Goal: Task Accomplishment & Management: Use online tool/utility

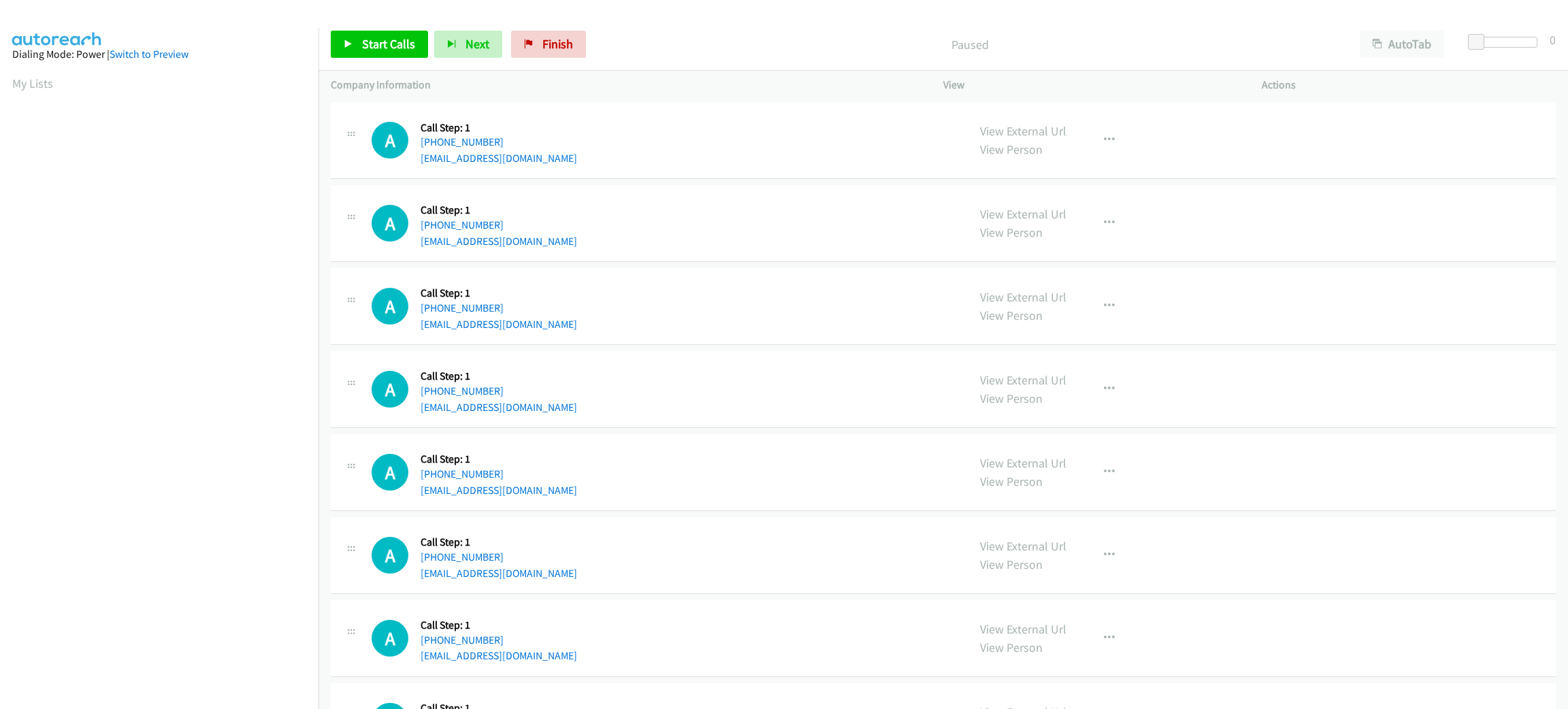
click at [1440, 31] on div "AutoTab AutoTab" at bounding box center [1405, 44] width 115 height 27
click at [1481, 38] on span at bounding box center [1478, 42] width 16 height 16
click at [1373, 49] on button "AutoTab" at bounding box center [1402, 44] width 85 height 27
click at [373, 39] on span "Start Calls" at bounding box center [388, 43] width 53 height 15
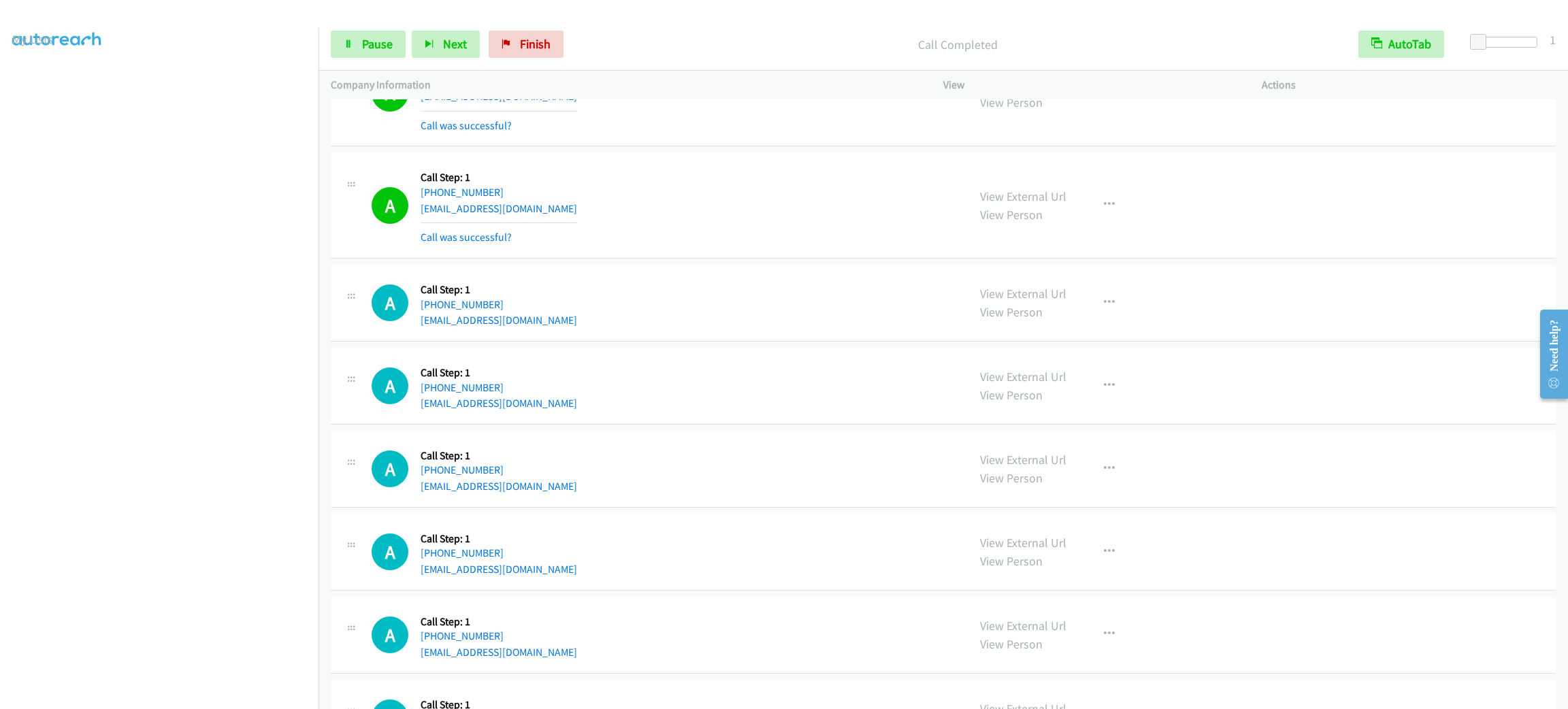
scroll to position [611, 0]
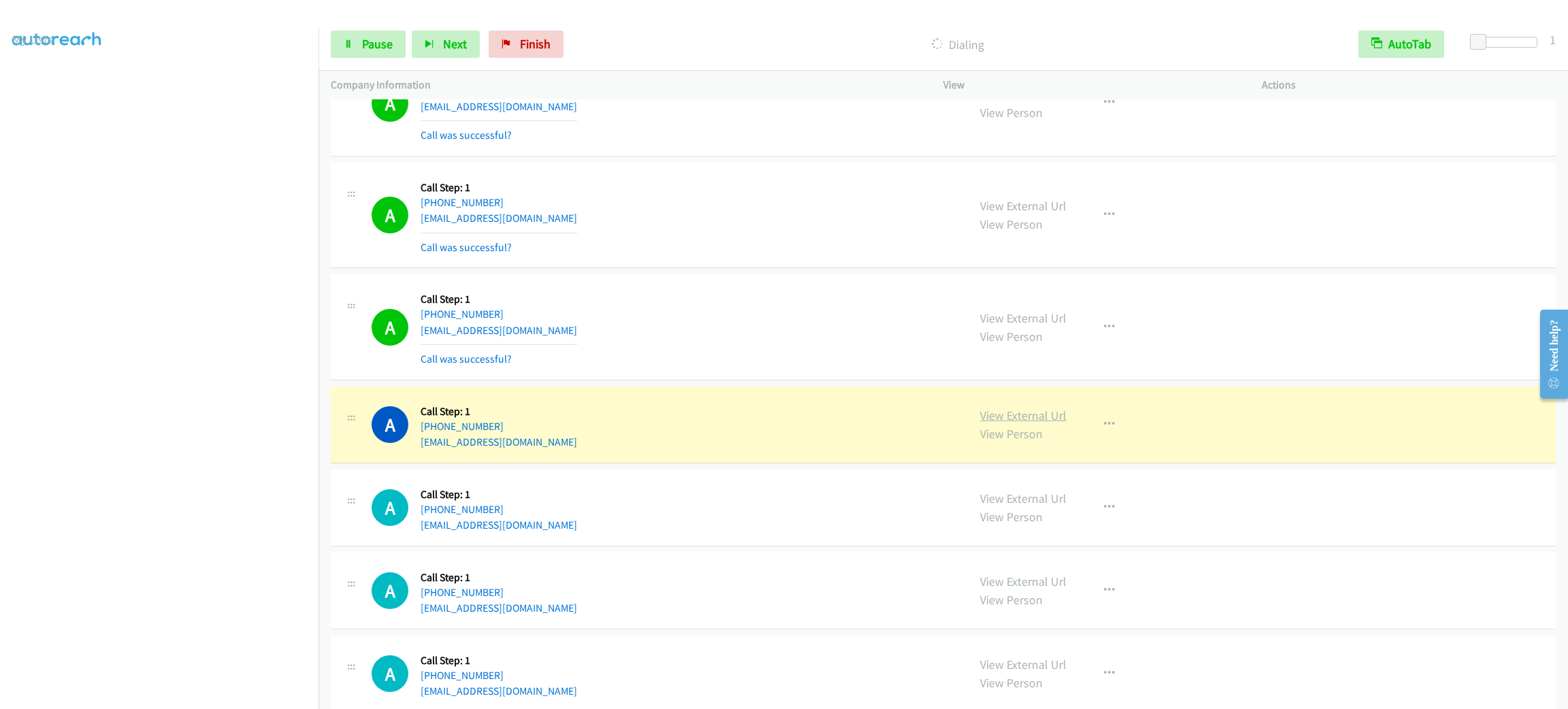
click at [1038, 408] on link "View External Url" at bounding box center [1023, 415] width 86 height 15
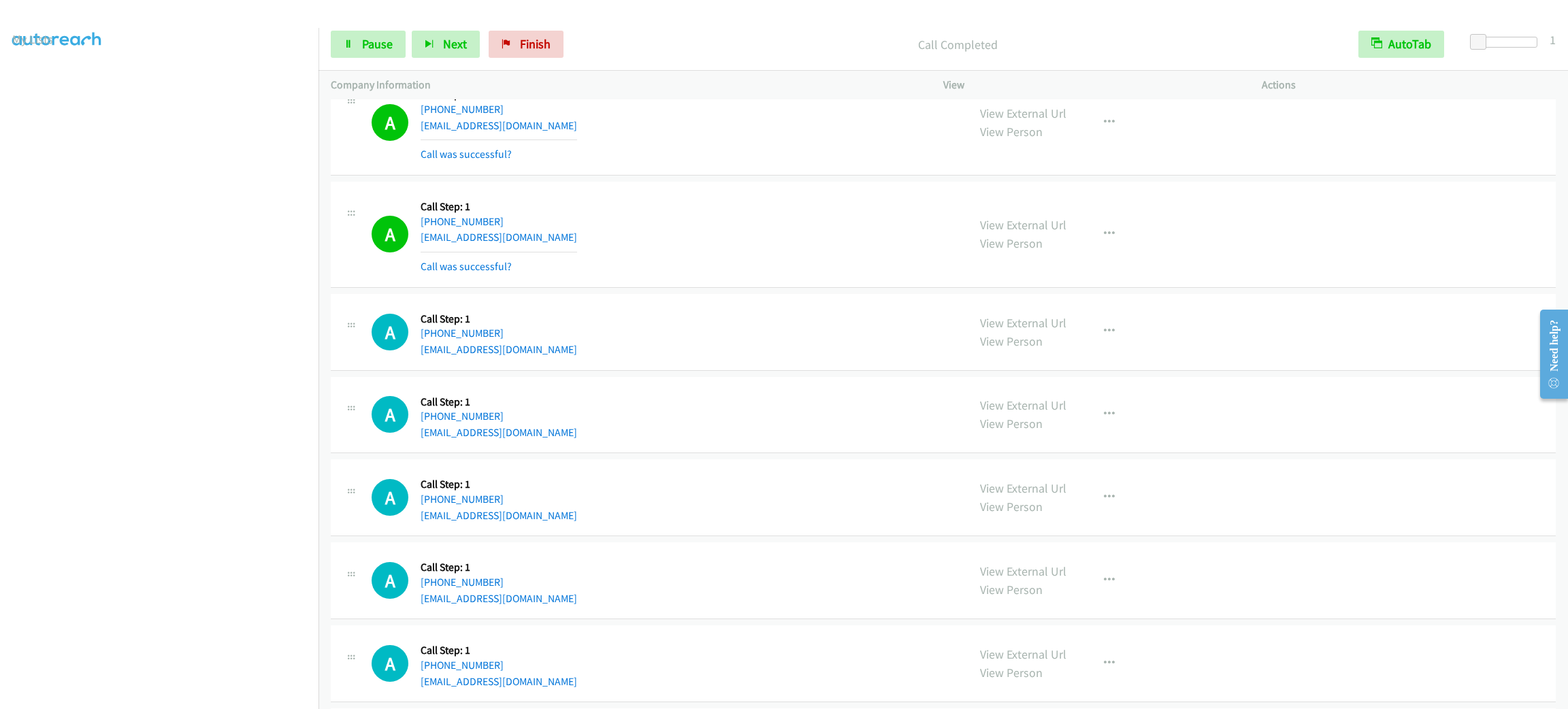
scroll to position [918, 0]
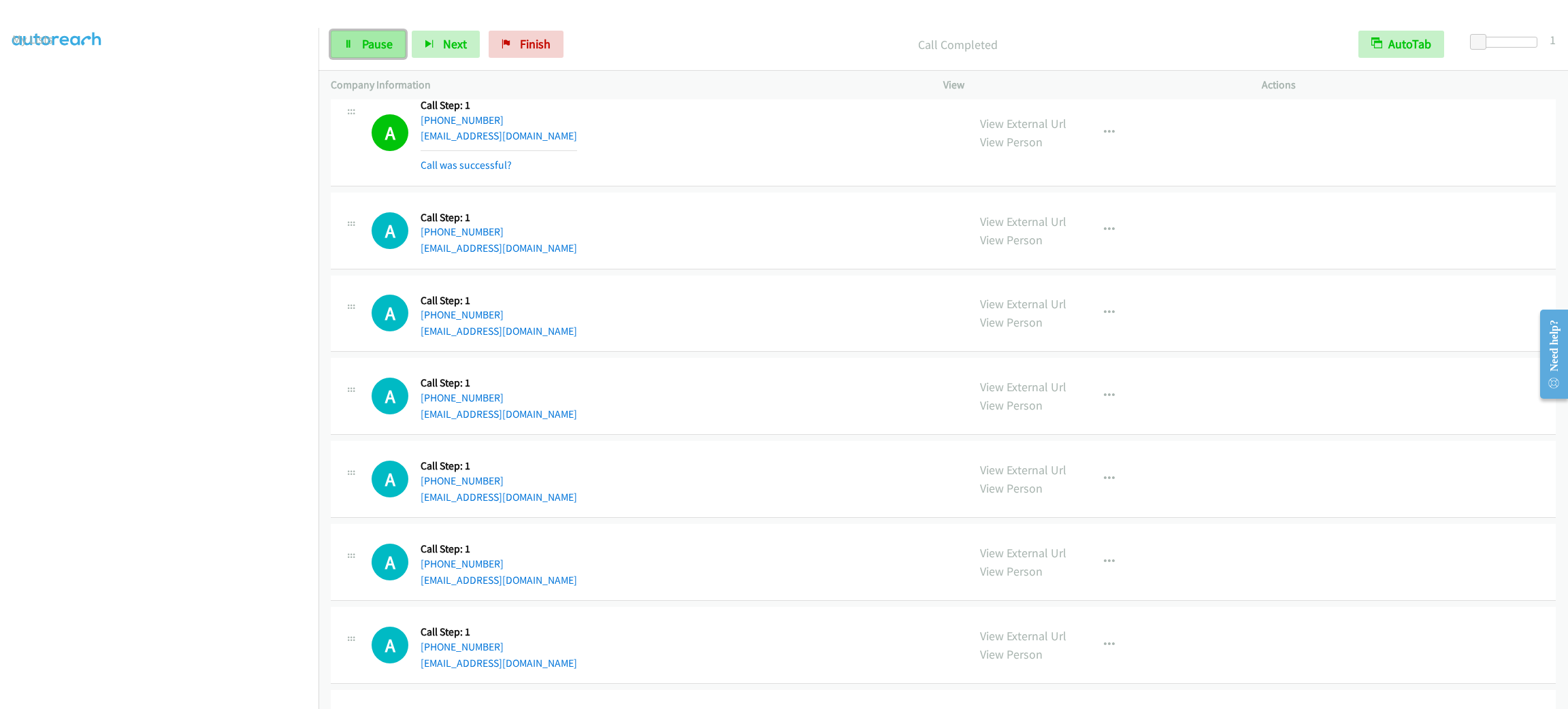
click at [377, 51] on span "Pause" at bounding box center [378, 43] width 31 height 15
click at [378, 46] on span "Start Calls" at bounding box center [388, 43] width 53 height 15
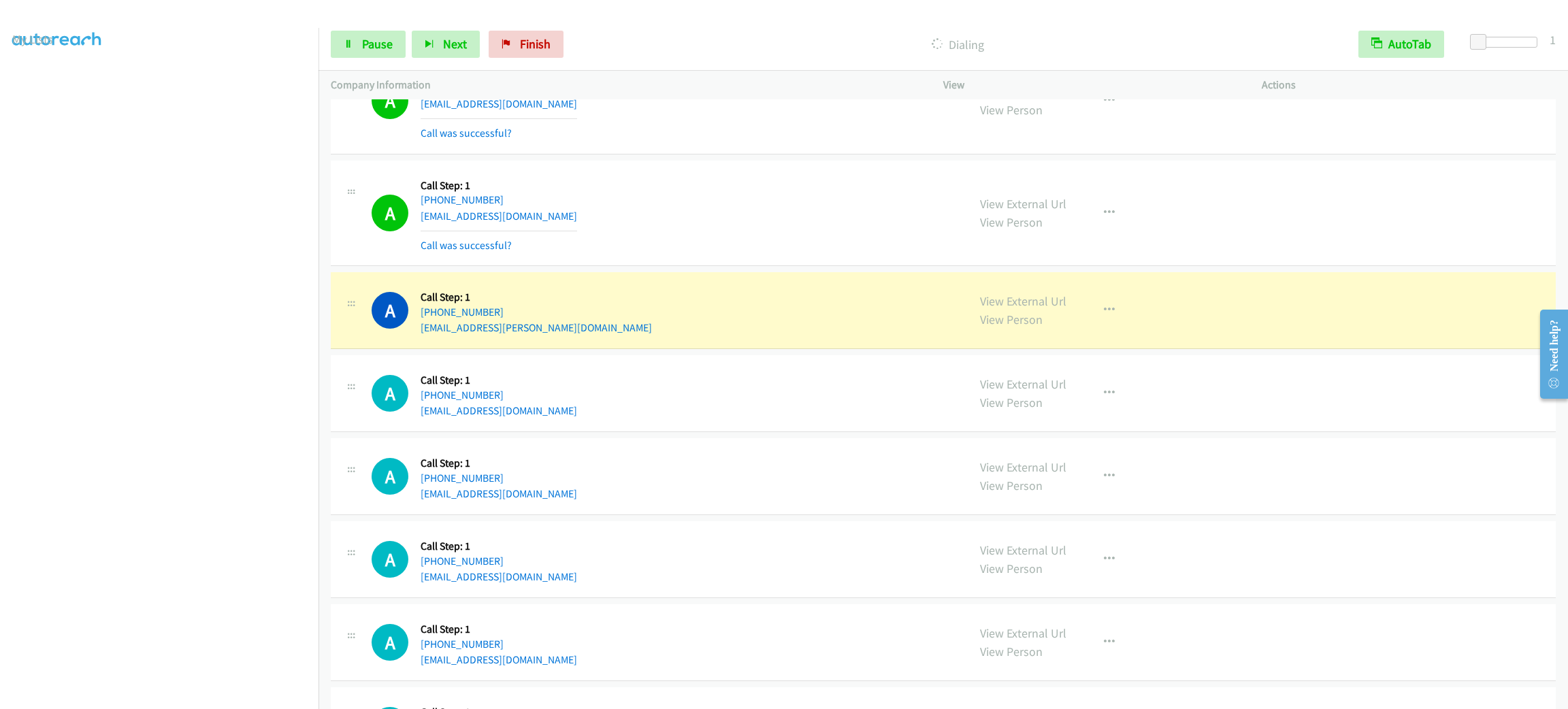
scroll to position [2142, 0]
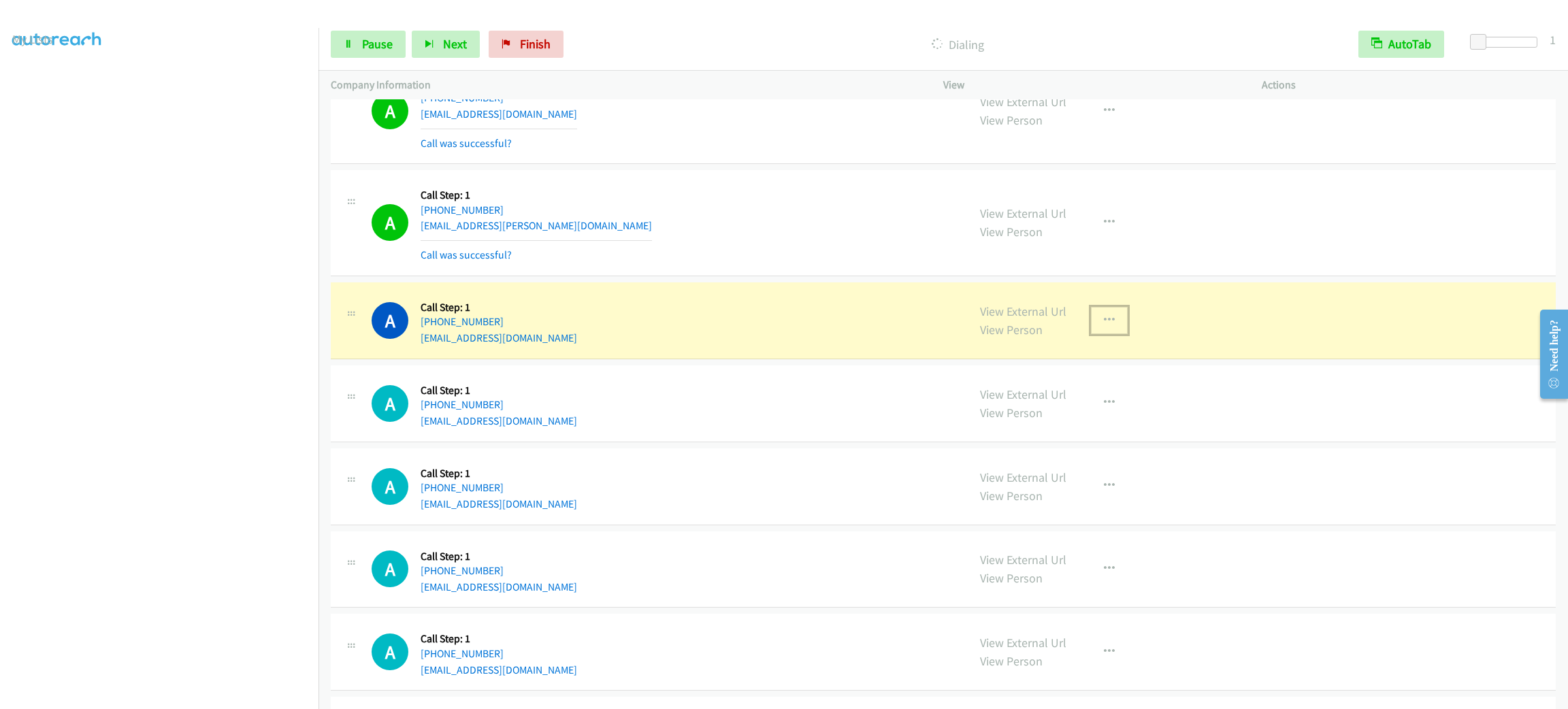
click at [1110, 330] on button "button" at bounding box center [1109, 319] width 37 height 27
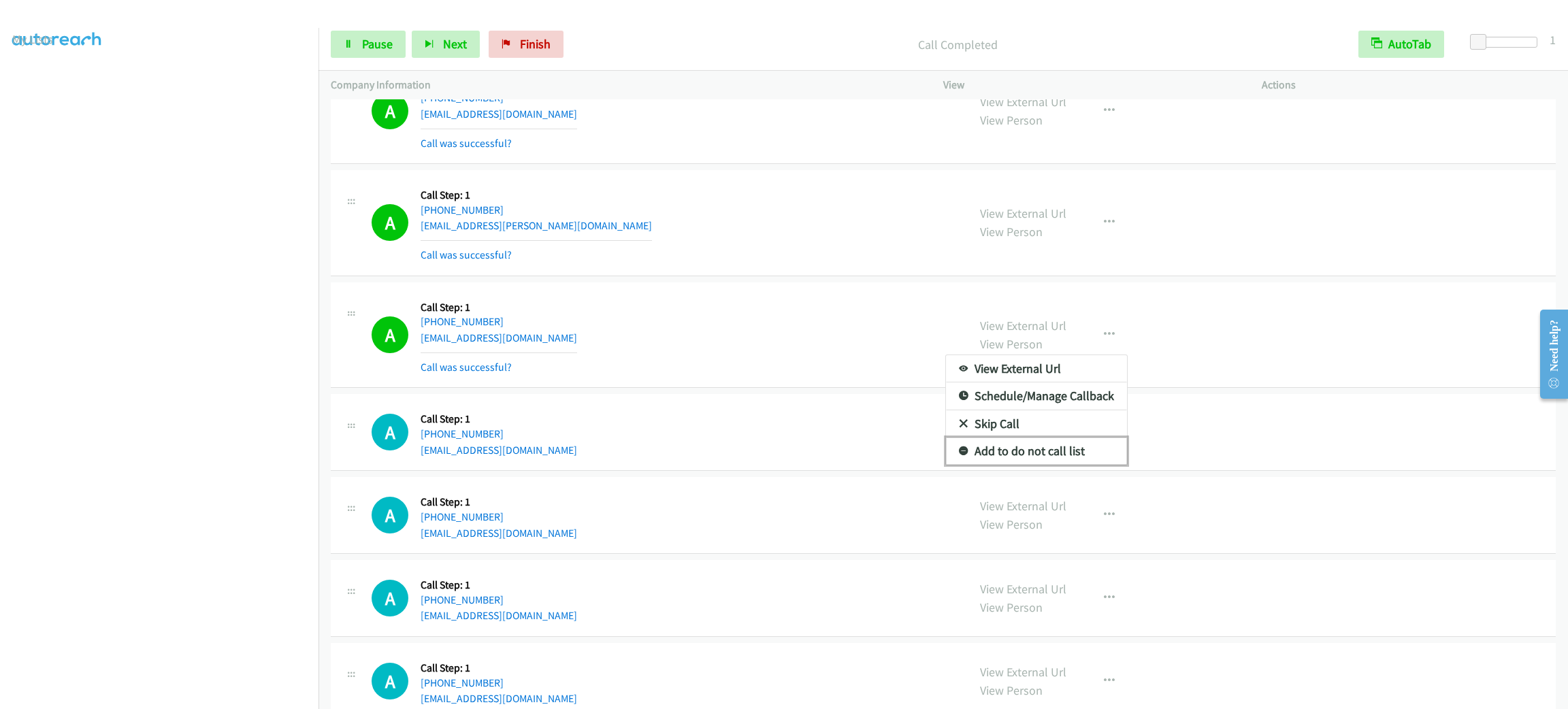
click at [1076, 452] on link "Add to do not call list" at bounding box center [1036, 451] width 181 height 27
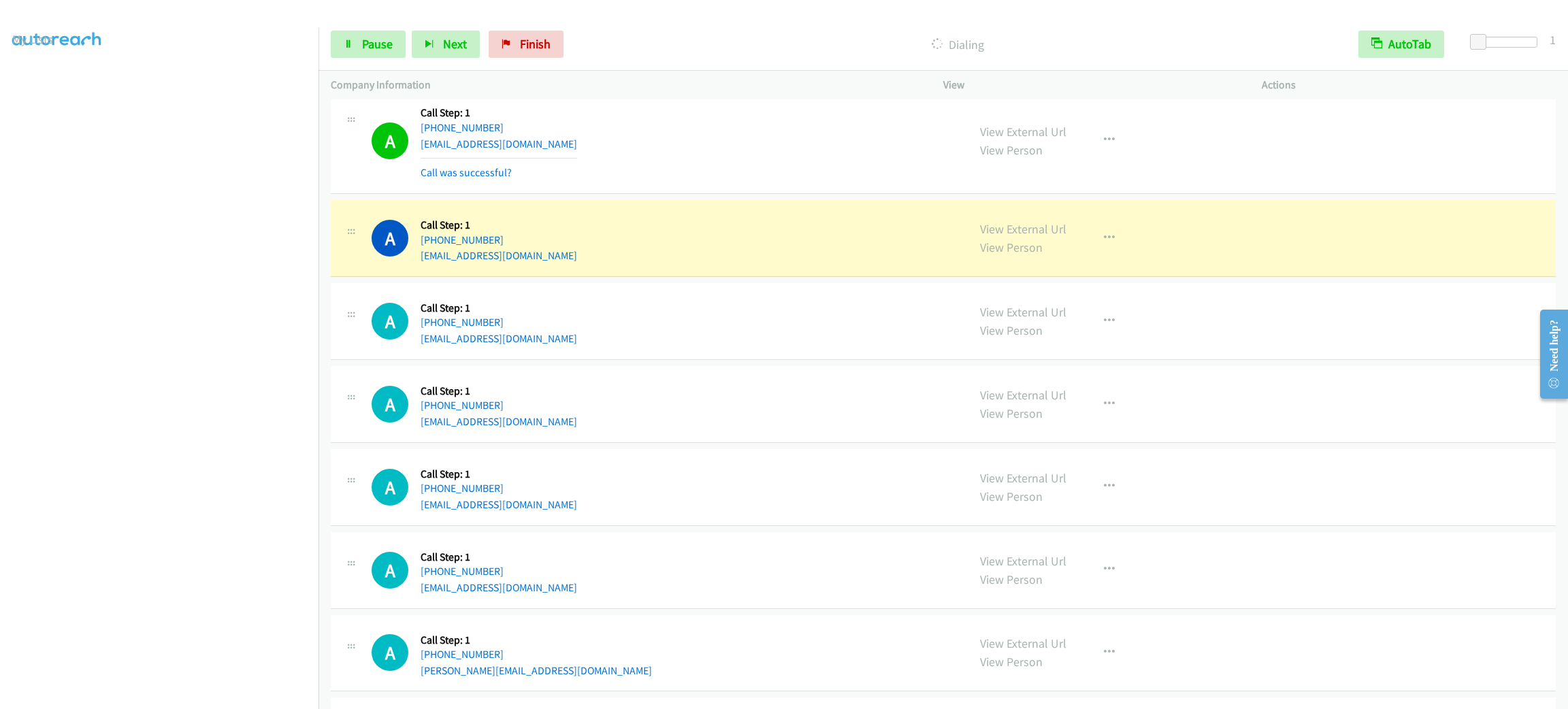
scroll to position [2546, 0]
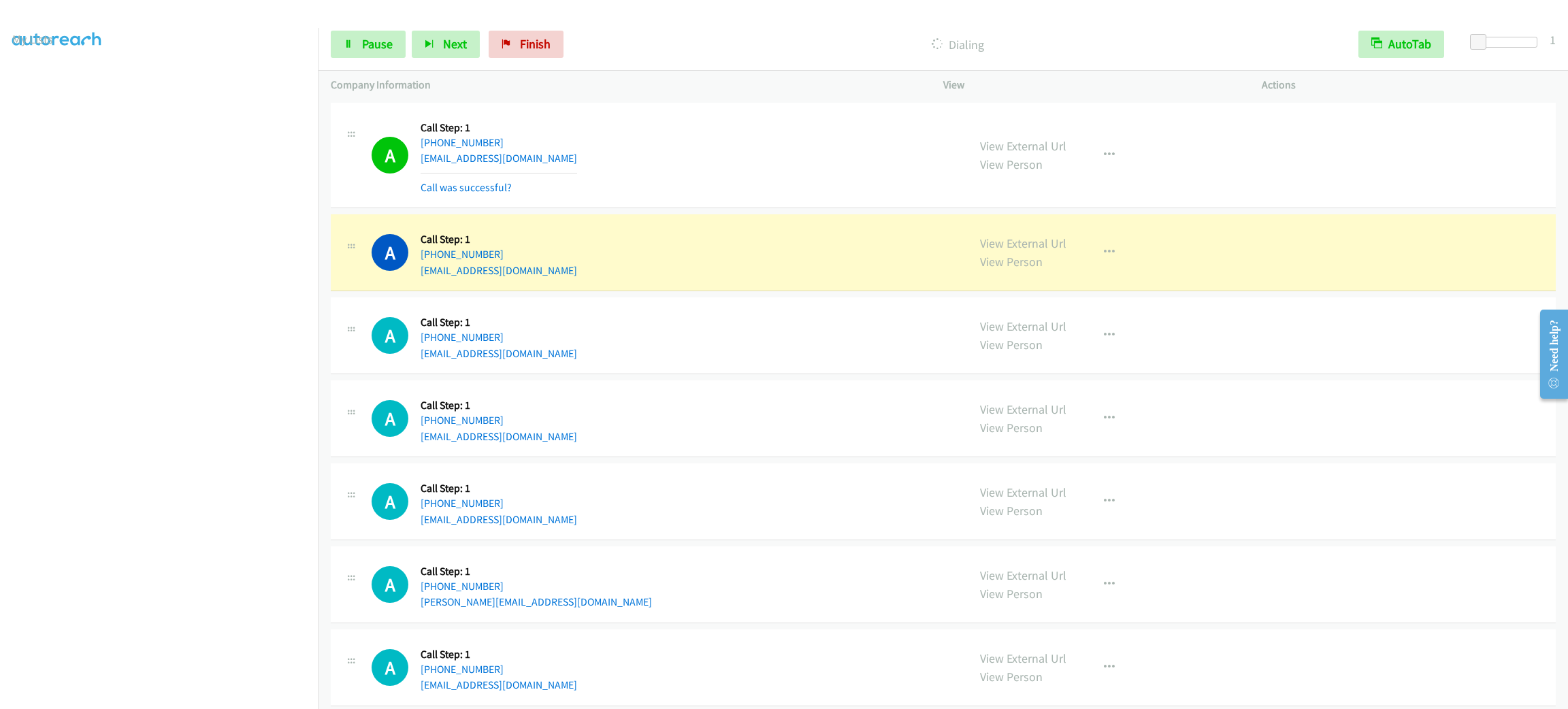
drag, startPoint x: 620, startPoint y: 301, endPoint x: 546, endPoint y: 253, distance: 88.2
click at [546, 254] on div "A Callback Scheduled Call Step: 1 America/New_York +1 859-816-3274 gcsinsi@aol.…" at bounding box center [664, 252] width 584 height 51
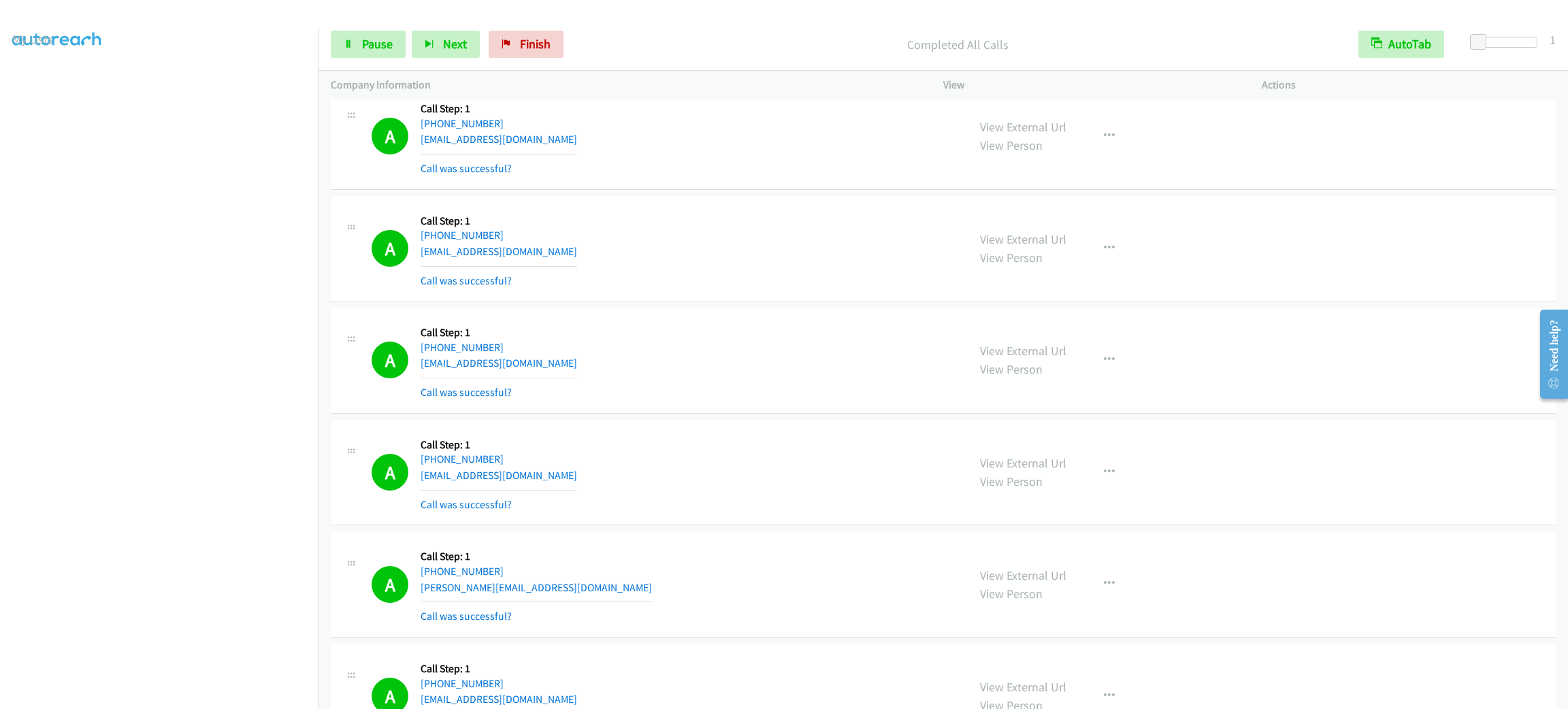
scroll to position [0, 0]
click at [46, 84] on link "My Lists" at bounding box center [33, 83] width 41 height 15
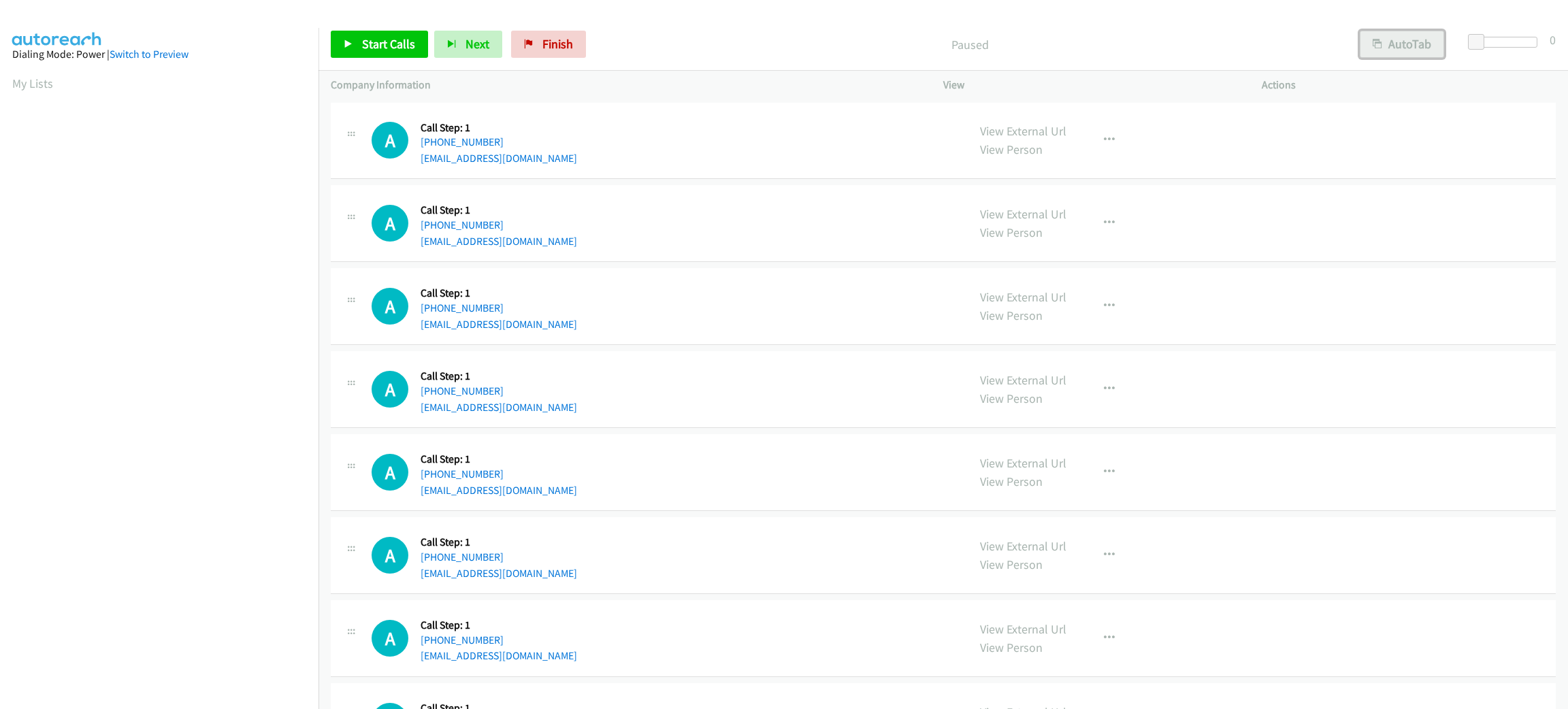
click at [1434, 43] on button "AutoTab" at bounding box center [1402, 44] width 85 height 27
click at [1477, 34] on span at bounding box center [1478, 42] width 16 height 16
click at [367, 38] on span "Start Calls" at bounding box center [388, 43] width 53 height 15
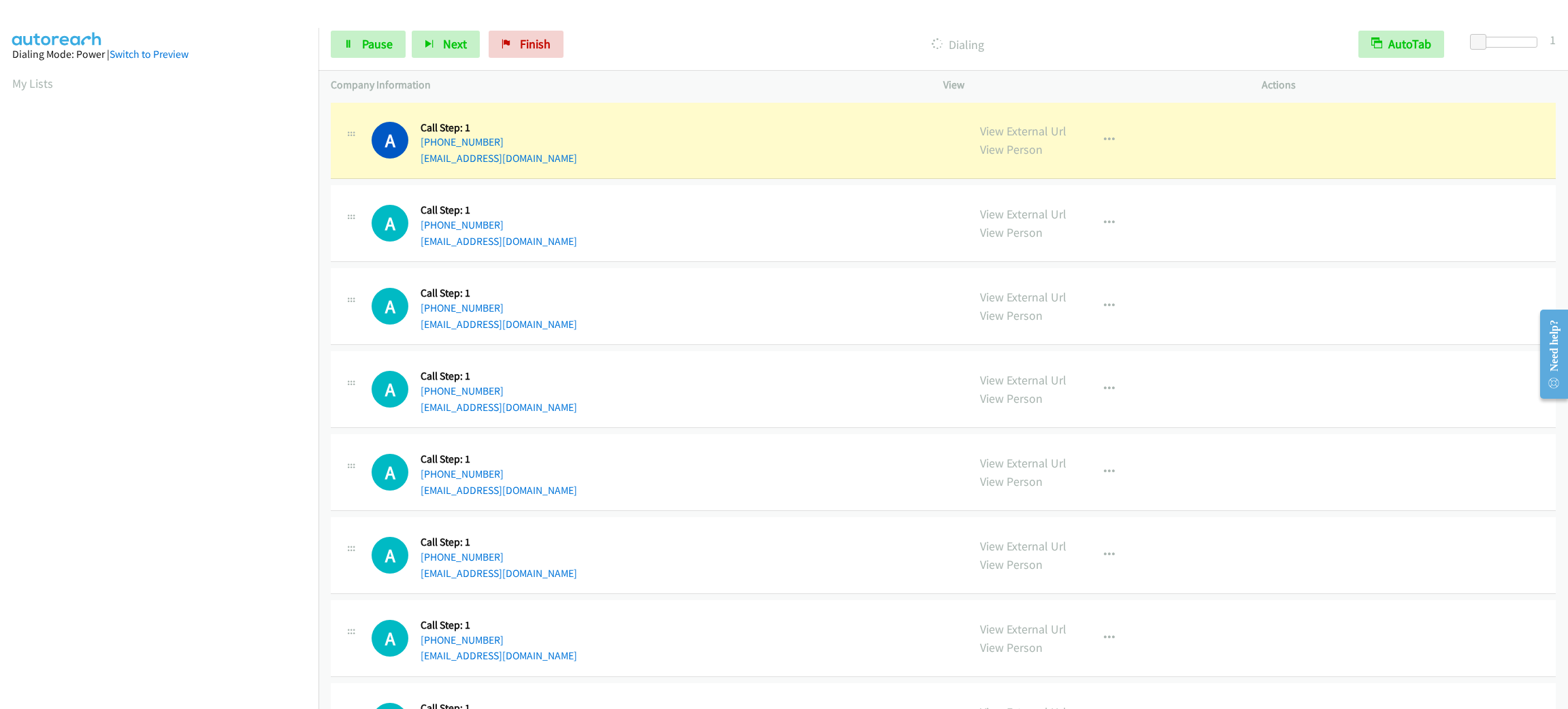
scroll to position [59, 0]
click at [733, 181] on tbody "A Callback Scheduled Call Step: 1 America/New_York [PHONE_NUMBER] [EMAIL_ADDRES…" at bounding box center [943, 721] width 1250 height 1244
click at [1080, 146] on div "View External Url View Person View External Url Email Schedule/Manage Callback …" at bounding box center [1133, 140] width 331 height 51
click at [1096, 142] on button "button" at bounding box center [1109, 139] width 37 height 27
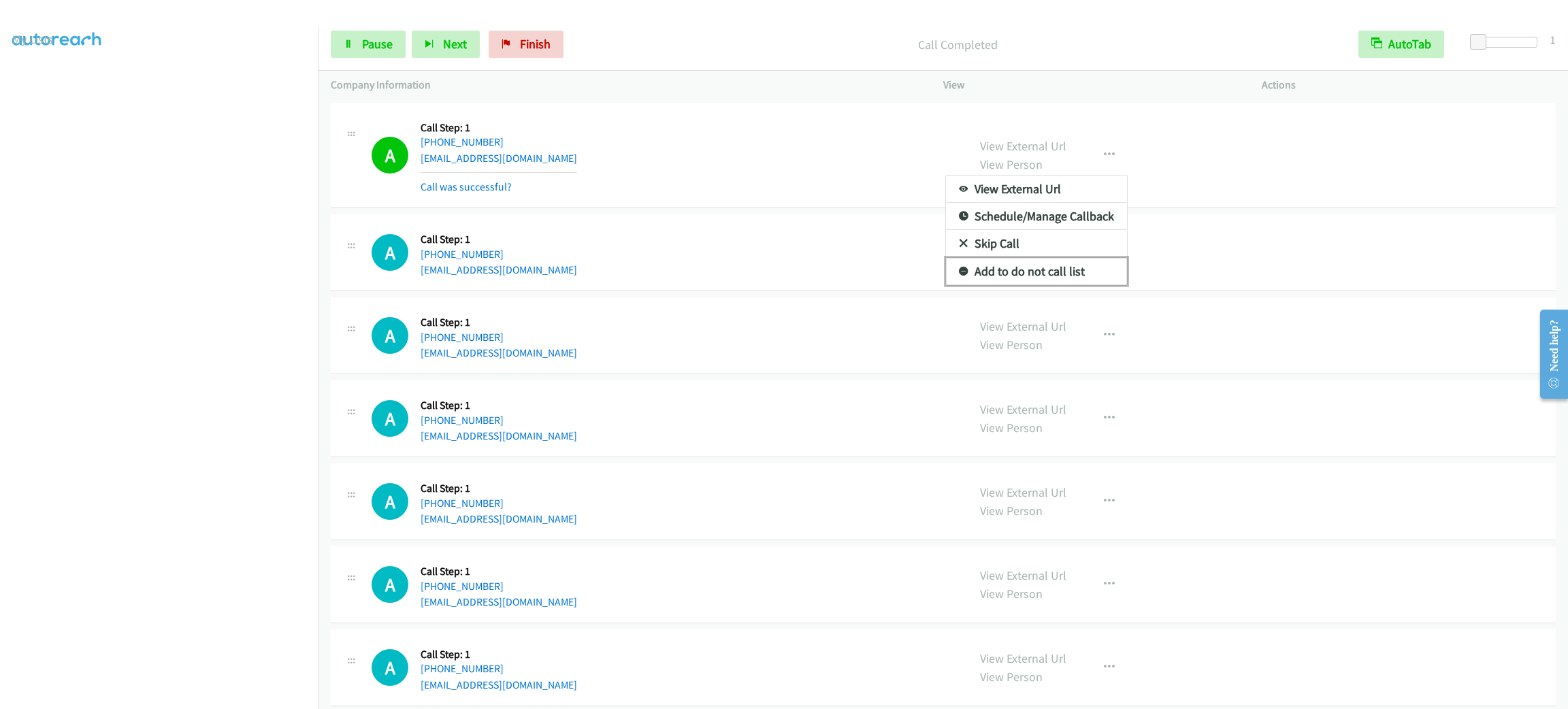
click at [1069, 266] on link "Add to do not call list" at bounding box center [1036, 271] width 181 height 27
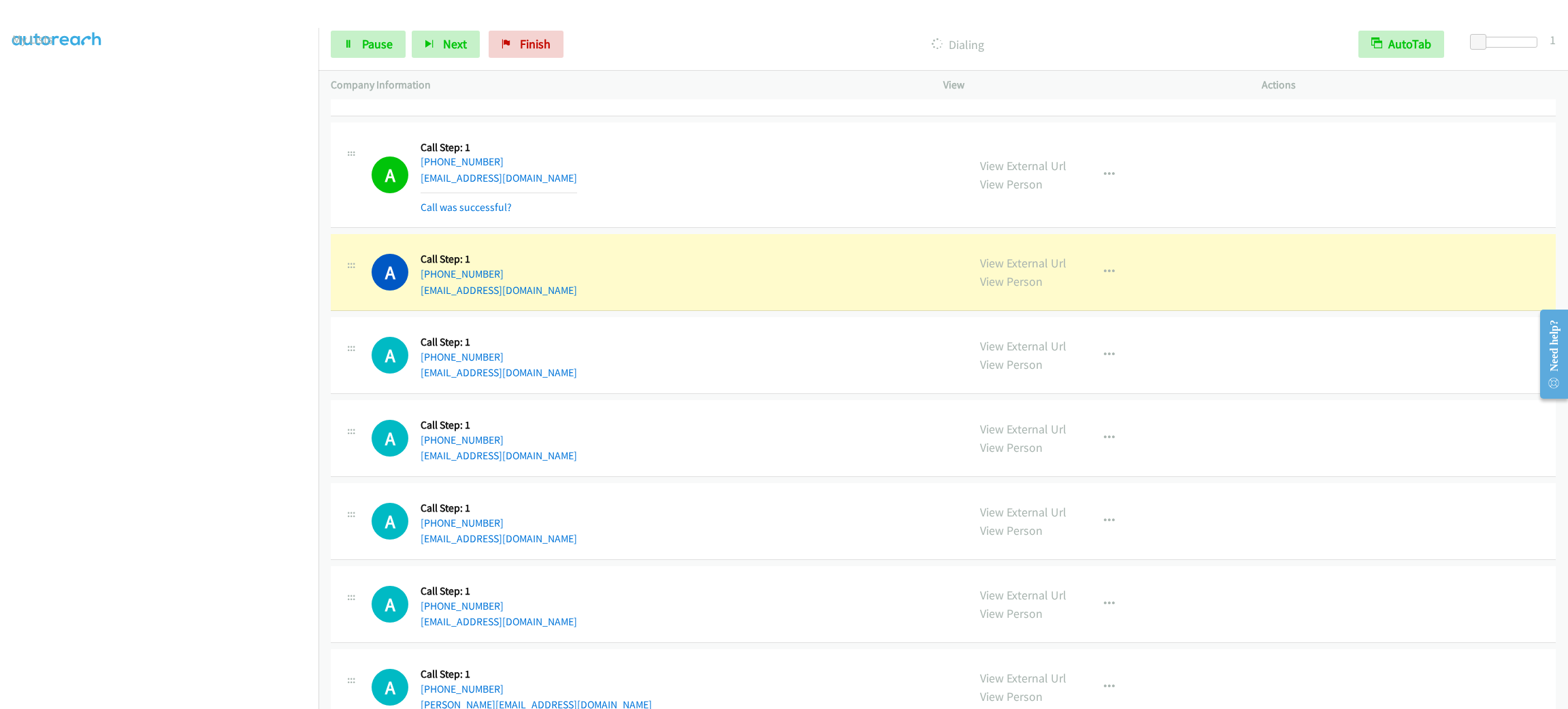
scroll to position [306, 0]
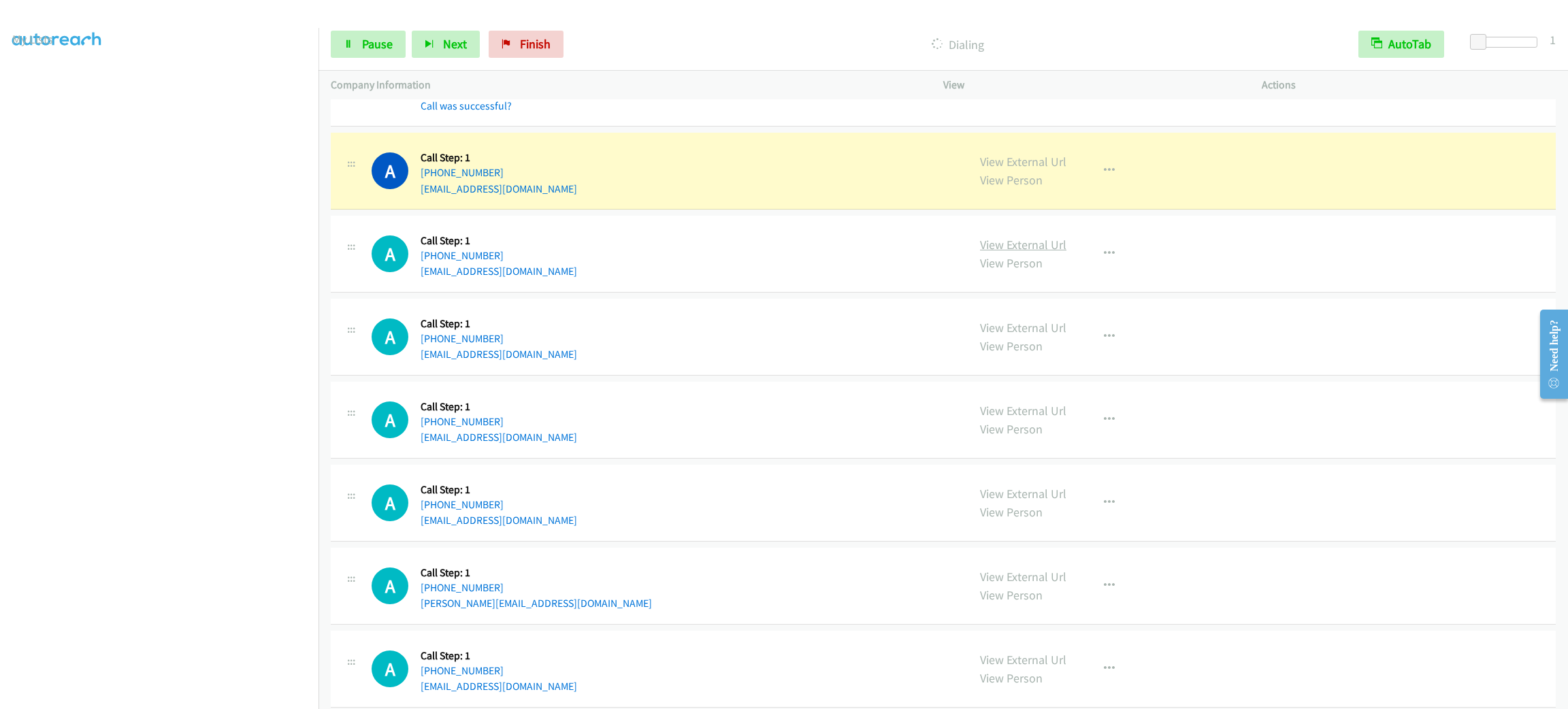
click at [1010, 243] on link "View External Url" at bounding box center [1023, 244] width 86 height 15
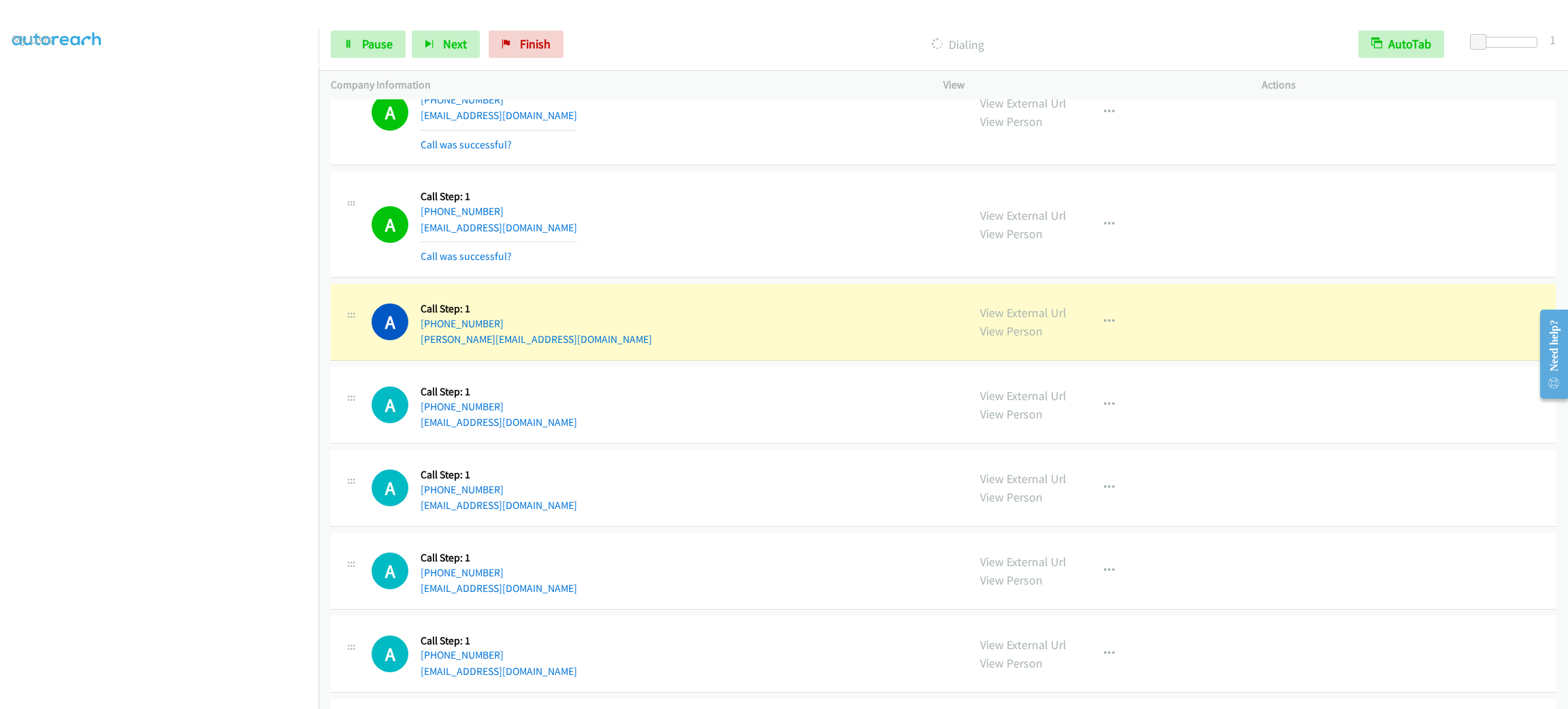
scroll to position [918, 0]
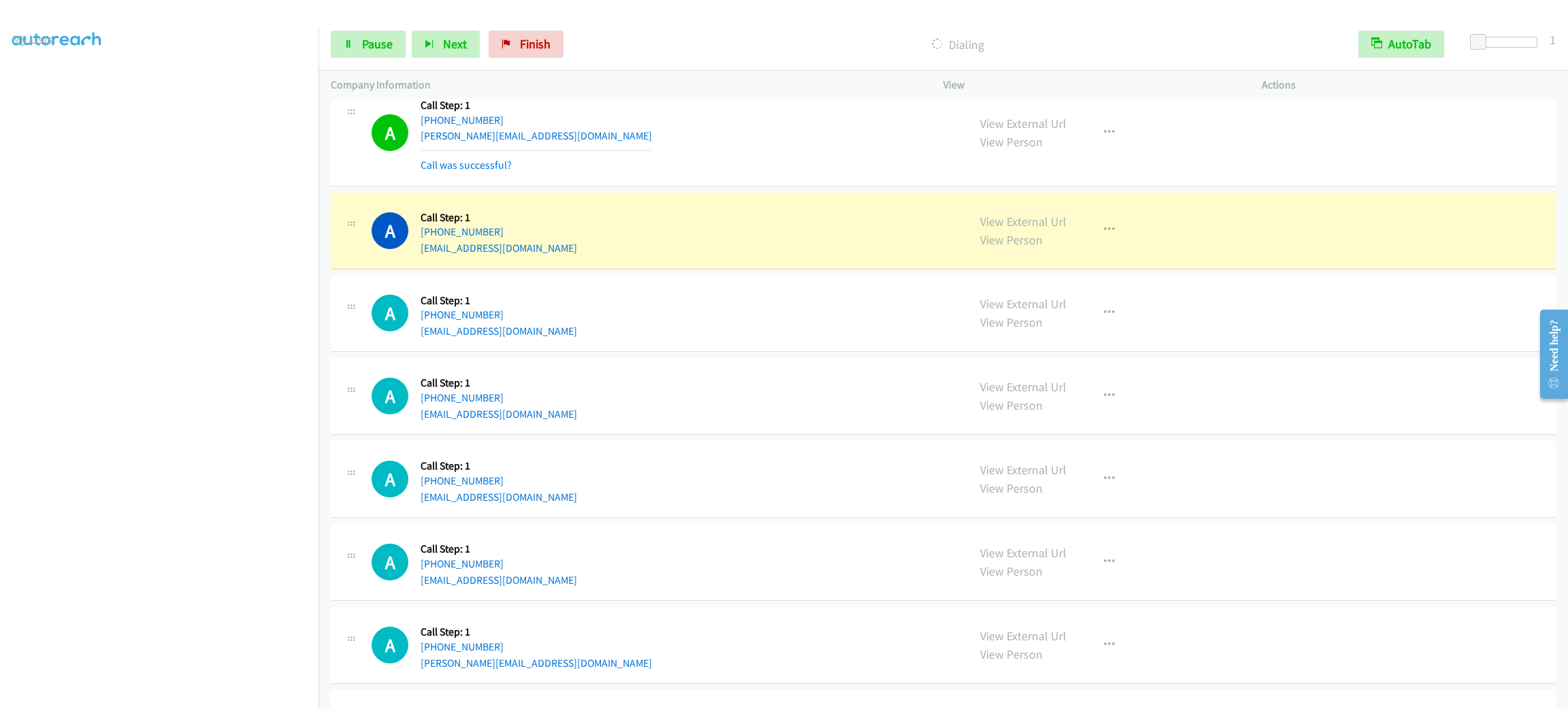
click at [170, 698] on aside "Dialing Mode: Power | Switch to Preview My Lists" at bounding box center [159, 360] width 319 height 753
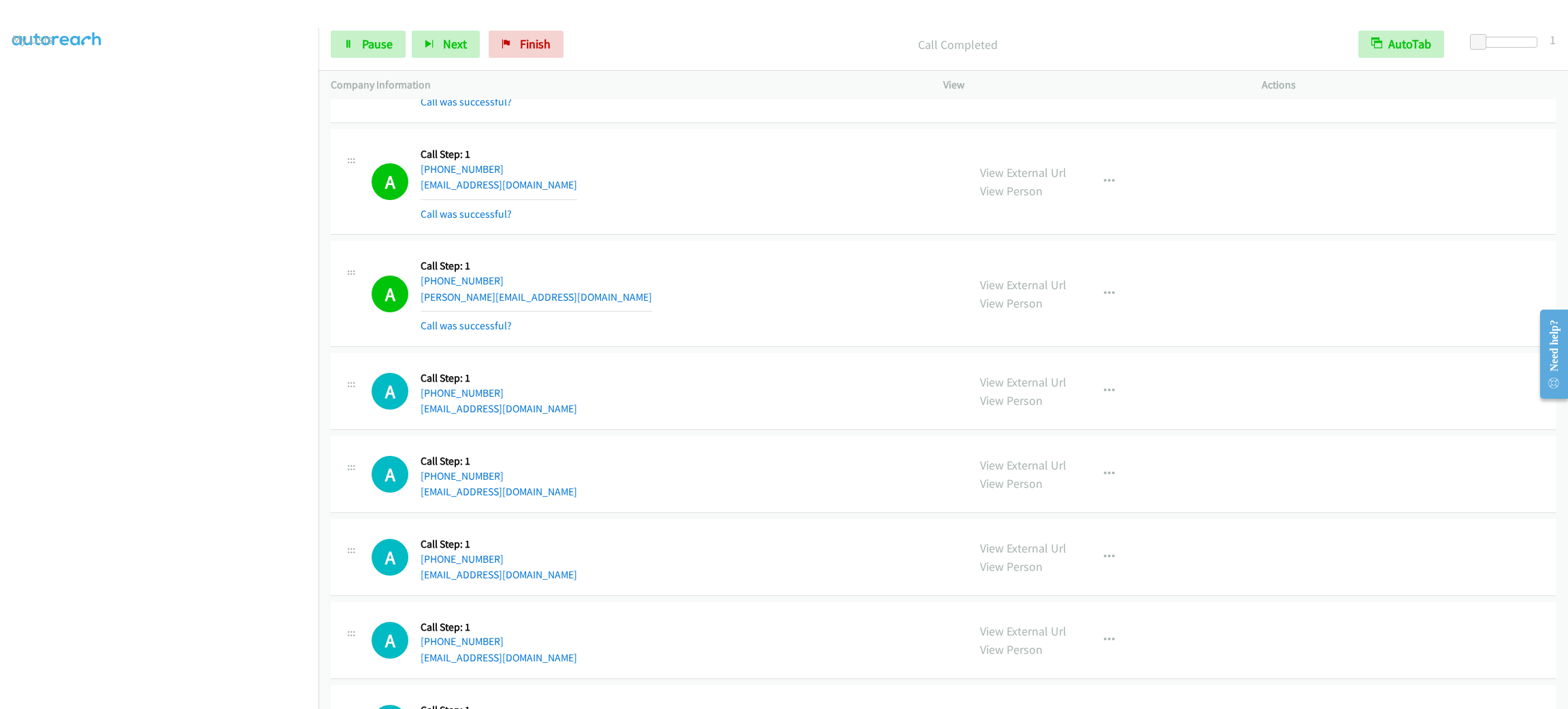
scroll to position [1632, 0]
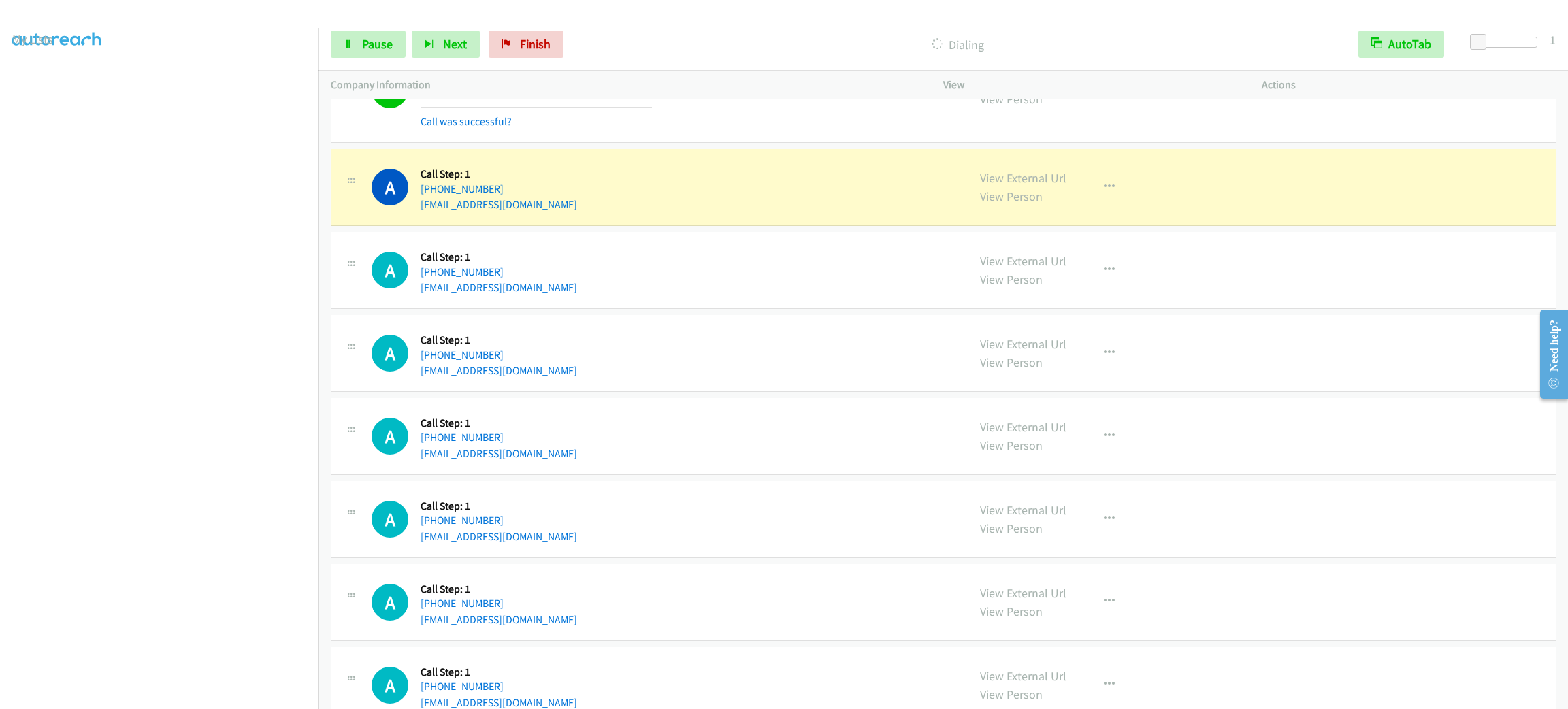
click at [546, 213] on div "A Callback Scheduled Call Step: 1 America/Los_Angeles [PHONE_NUMBER] [EMAIL_ADD…" at bounding box center [664, 187] width 584 height 51
copy div "[EMAIL_ADDRESS][DOMAIN_NAME]"
click at [364, 47] on span "Pause" at bounding box center [378, 43] width 31 height 15
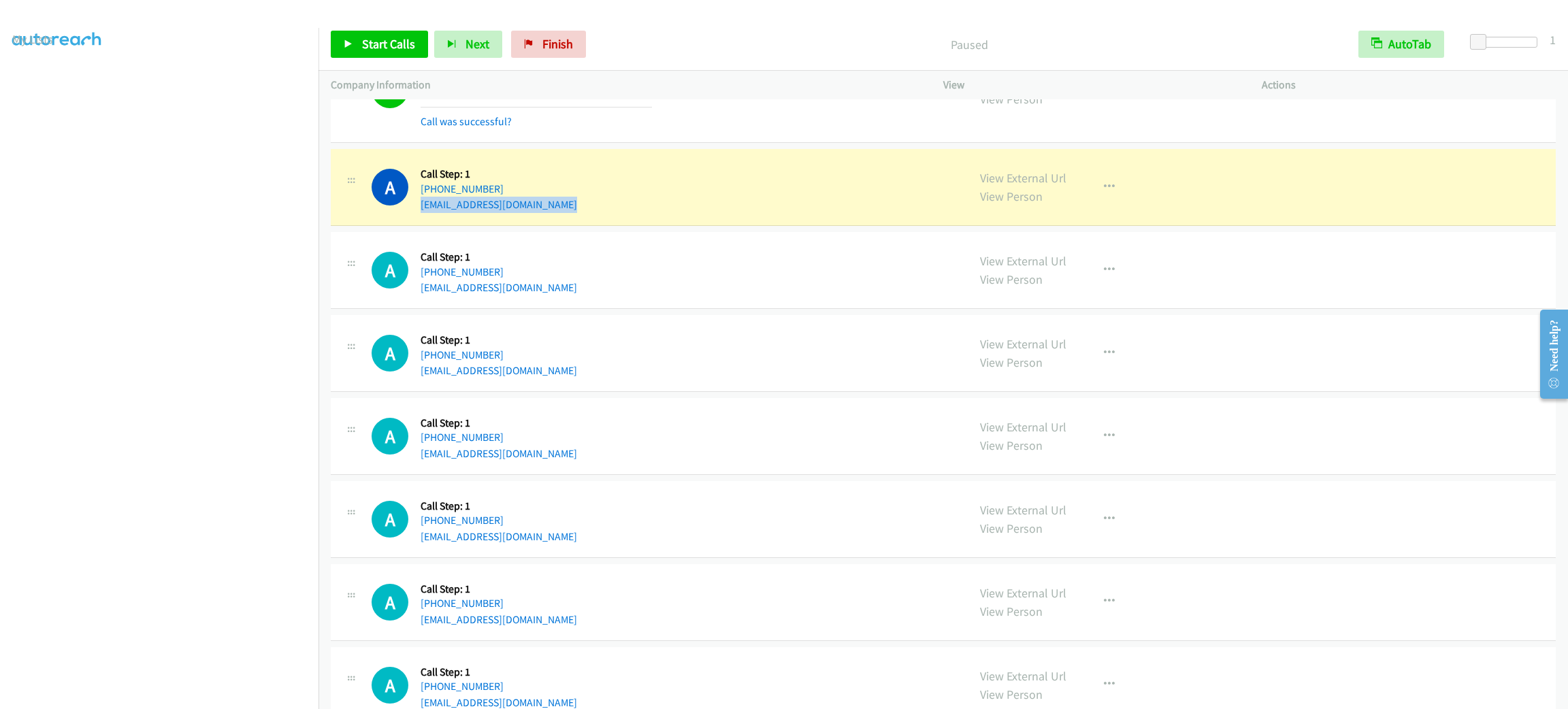
click at [886, 203] on div "A Callback Scheduled Call Step: 1 America/Los_Angeles [PHONE_NUMBER] [EMAIL_ADD…" at bounding box center [664, 187] width 584 height 51
click at [906, 200] on div "A Callback Scheduled Call Step: 1 America/Los_Angeles [PHONE_NUMBER] [EMAIL_ADD…" at bounding box center [664, 187] width 584 height 51
click at [899, 199] on div "A Callback Scheduled Call Step: 1 America/Los_Angeles [PHONE_NUMBER] [EMAIL_ADD…" at bounding box center [664, 187] width 584 height 51
click at [898, 200] on div "A Callback Scheduled Call Step: 1 America/Los_Angeles [PHONE_NUMBER] [EMAIL_ADD…" at bounding box center [664, 187] width 584 height 51
click at [880, 213] on div "A Callback Scheduled Call Step: 1 America/Los_Angeles [PHONE_NUMBER] [EMAIL_ADD…" at bounding box center [664, 187] width 584 height 51
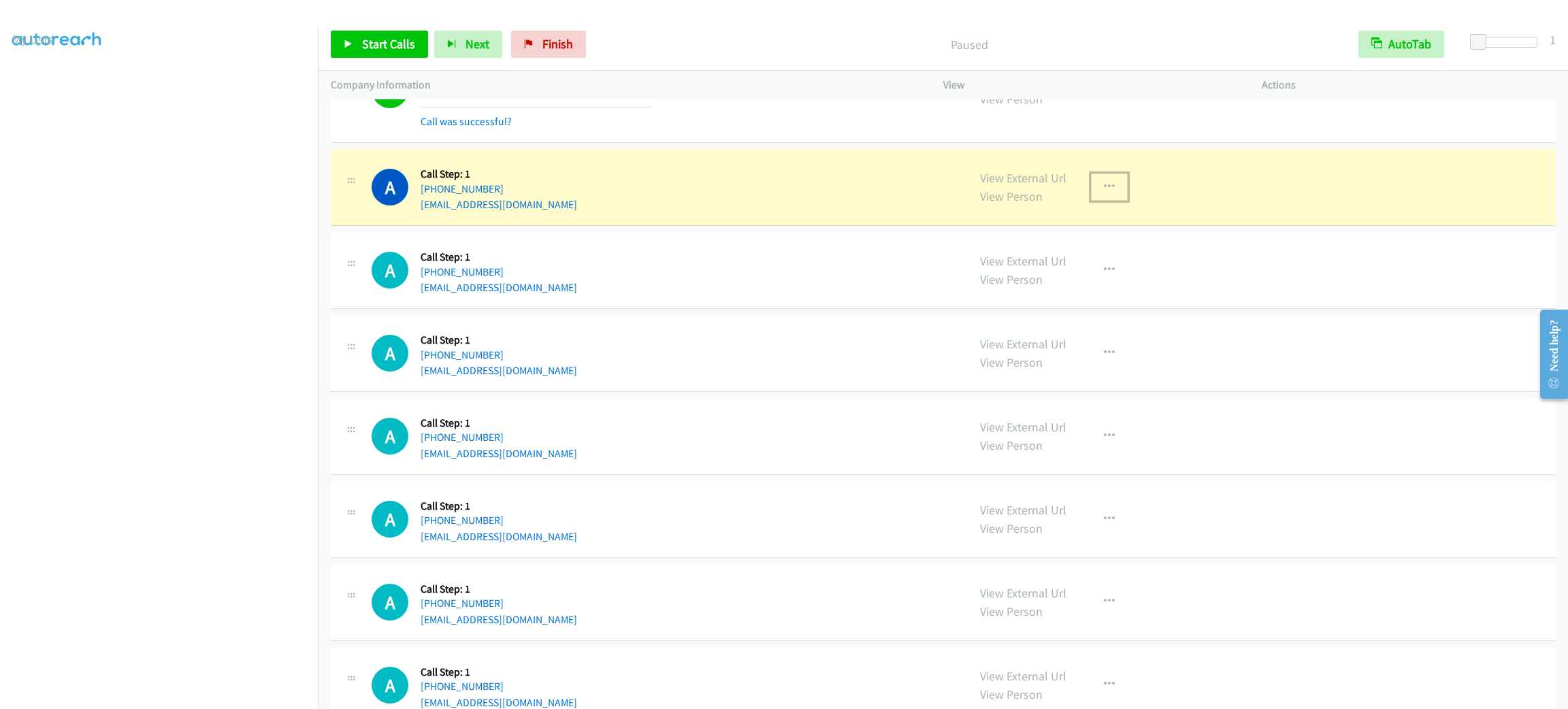
click at [1103, 192] on button "button" at bounding box center [1109, 187] width 37 height 27
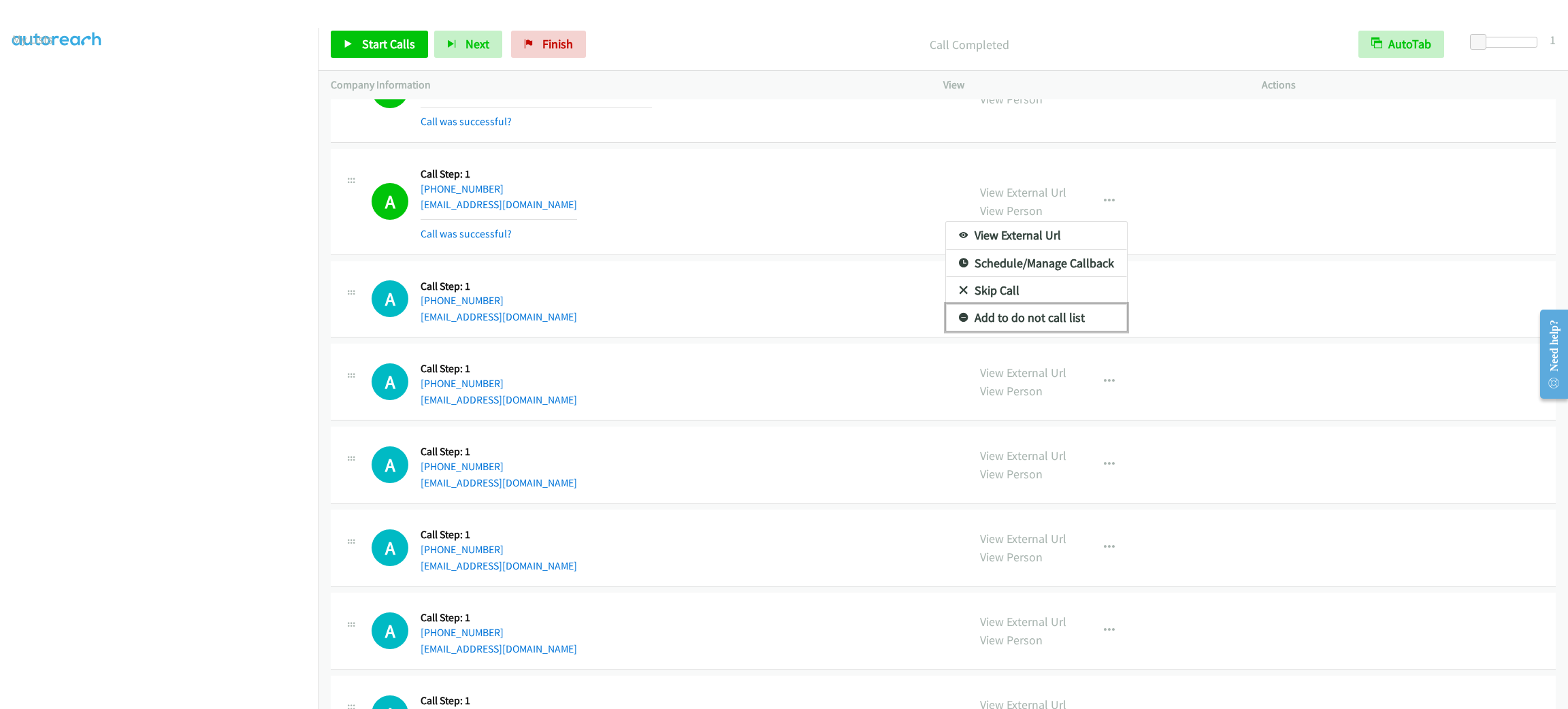
click at [1069, 332] on link "Add to do not call list" at bounding box center [1036, 317] width 181 height 27
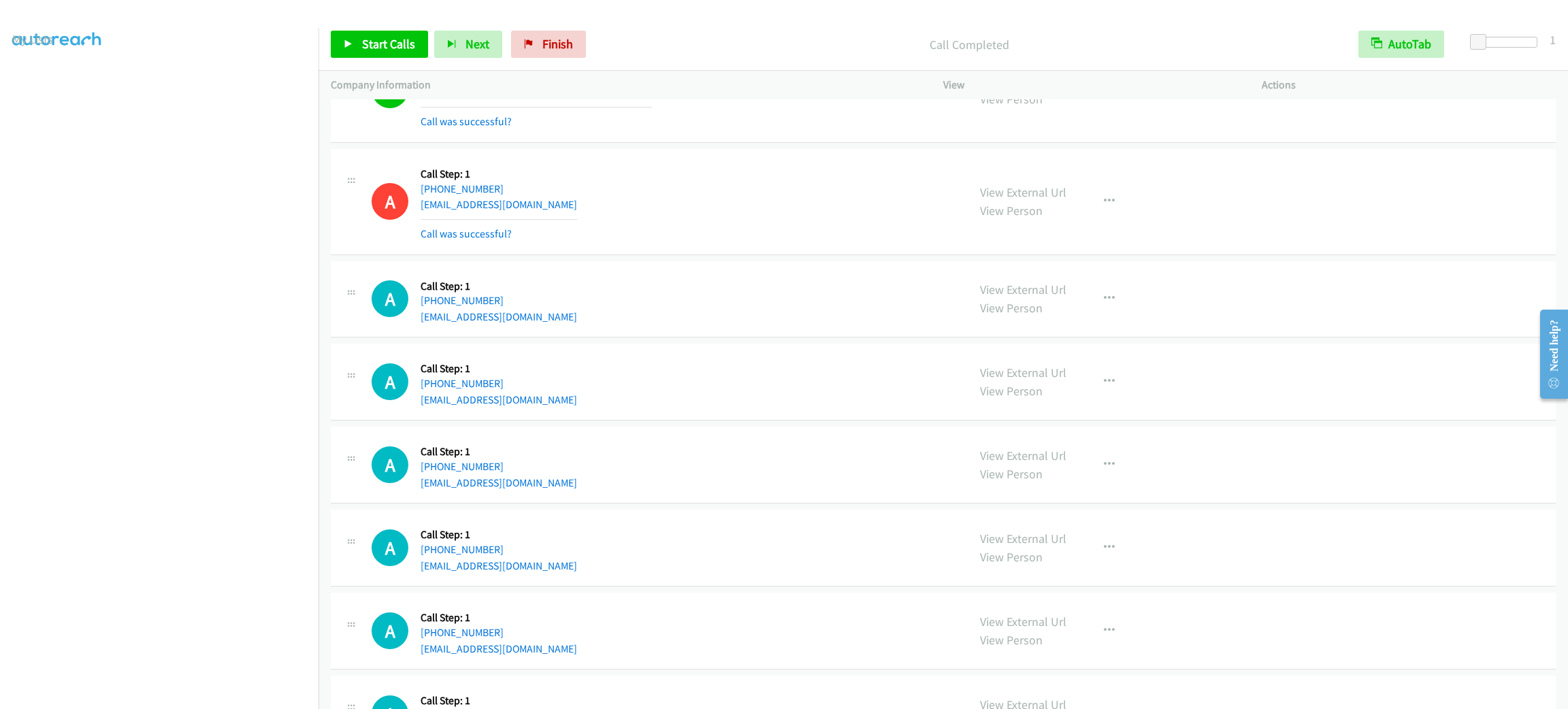
click at [461, 146] on td "A Callback Scheduled Call Step: 1 America/Los_Angeles [PHONE_NUMBER] [PERSON_NA…" at bounding box center [943, 90] width 1250 height 112
click at [402, 42] on span "Start Calls" at bounding box center [388, 43] width 53 height 15
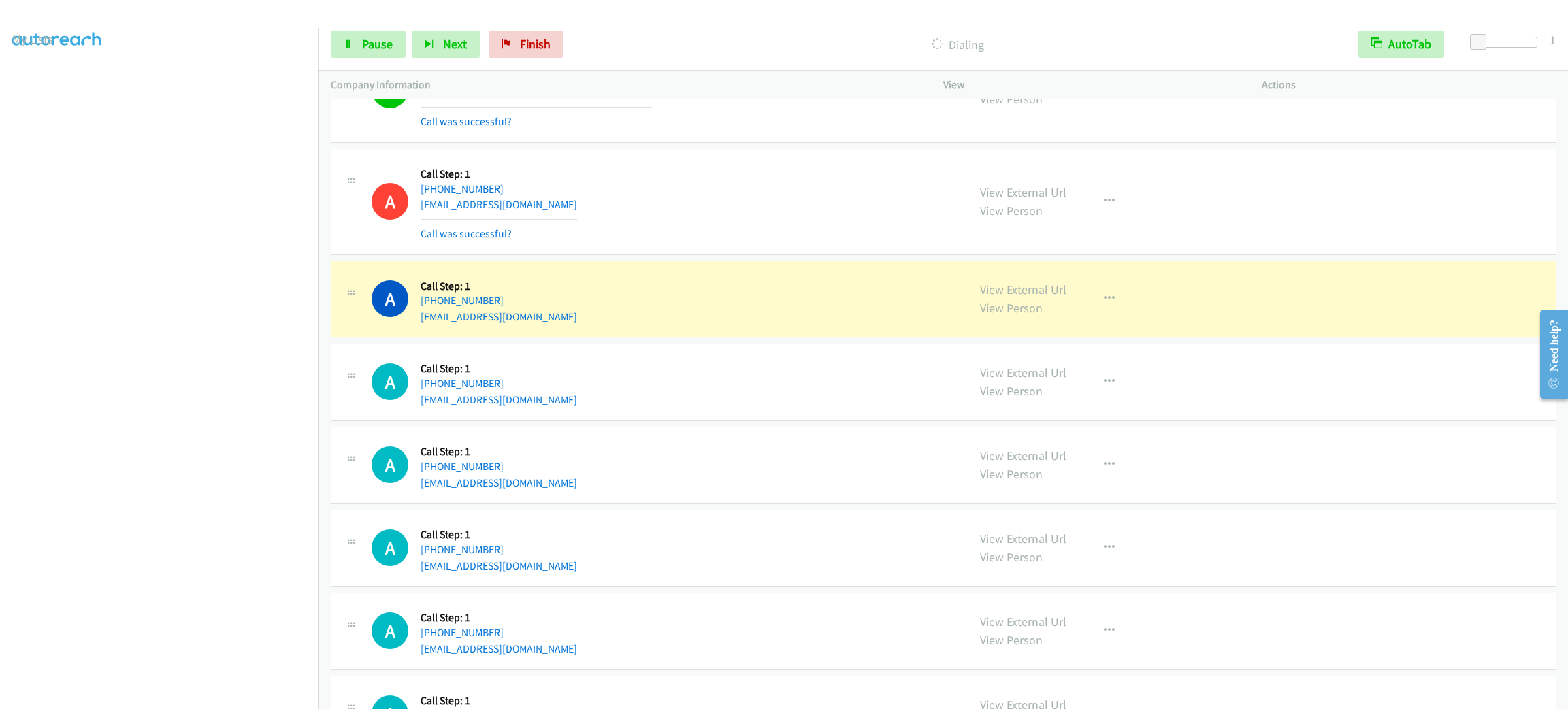
scroll to position [1836, 0]
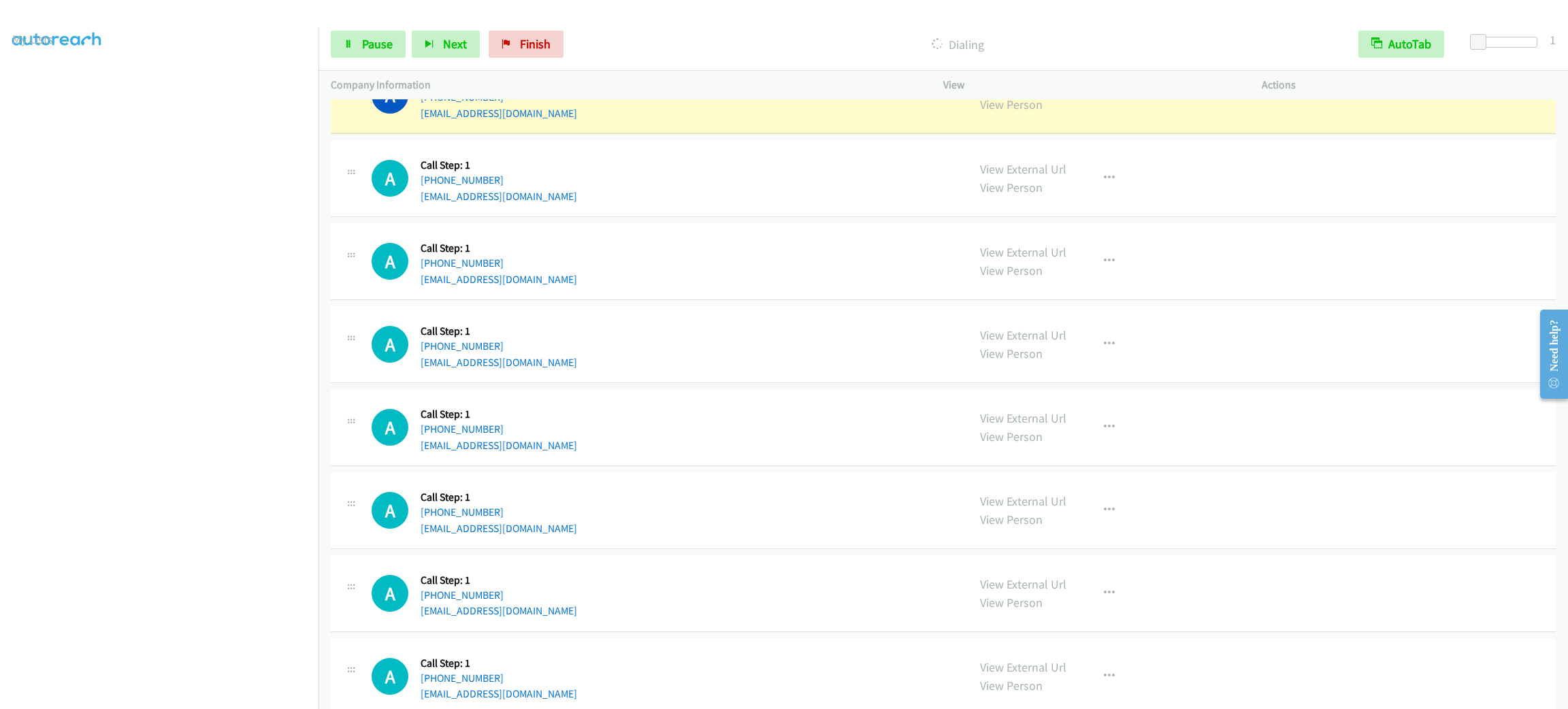
click at [212, 692] on section at bounding box center [159, 385] width 294 height 651
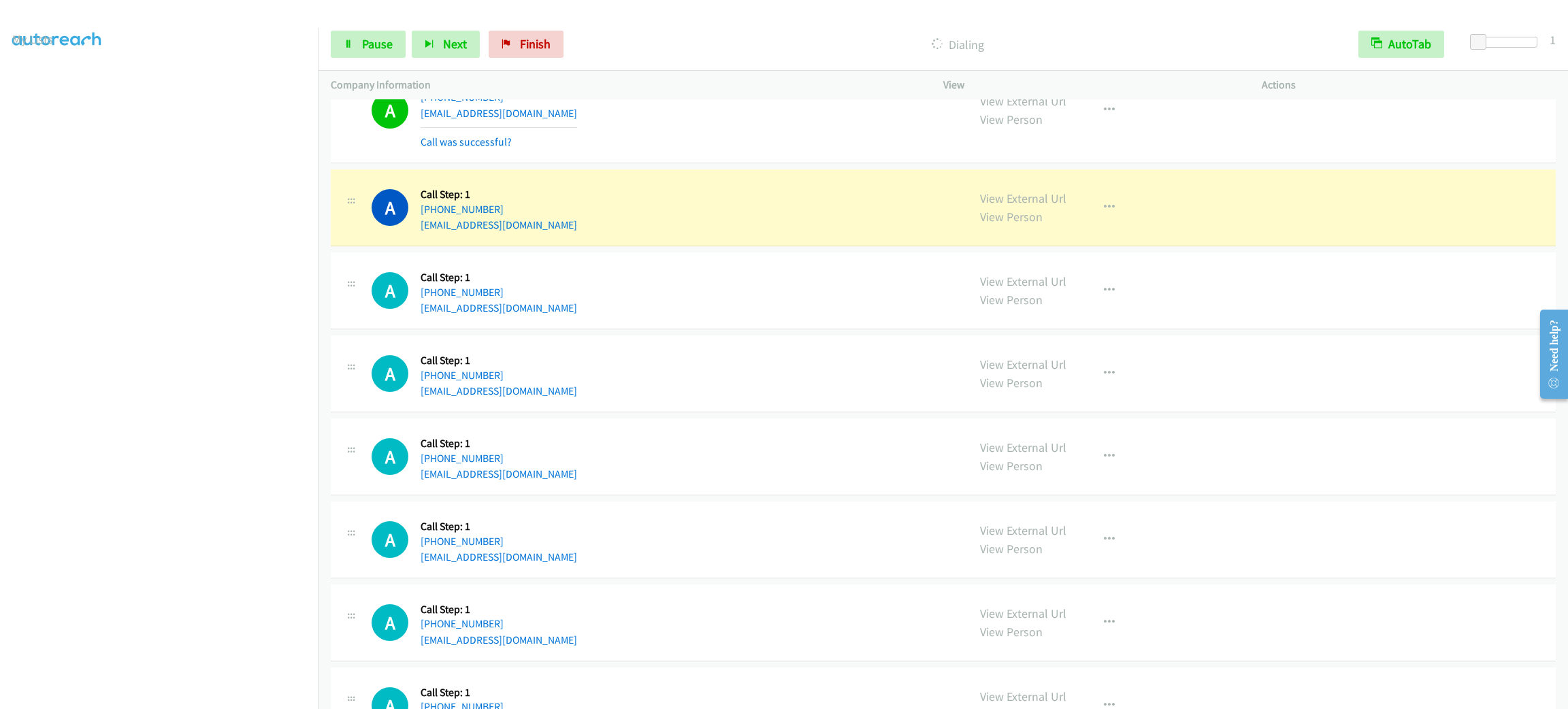
scroll to position [1938, 0]
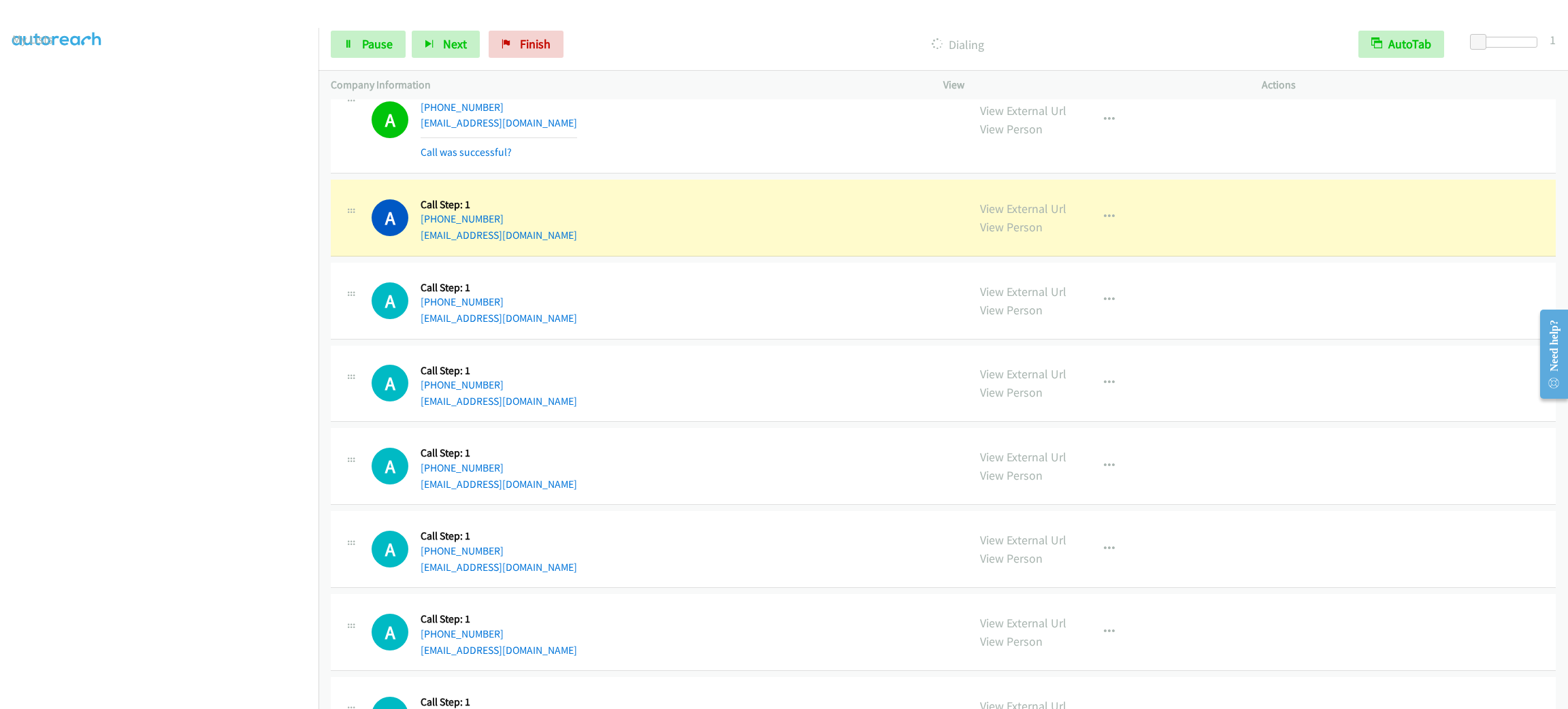
click at [1112, 276] on div "A Callback Scheduled Call Step: 1 America/Los_Angeles [PHONE_NUMBER] [EMAIL_ADD…" at bounding box center [943, 301] width 1226 height 77
click at [1111, 253] on div "A Callback Scheduled Call Step: 1 America/New_York [PHONE_NUMBER] [EMAIL_ADDRES…" at bounding box center [943, 218] width 1226 height 77
click at [1112, 240] on div "View External Url View Person View External Url Email Schedule/Manage Callback …" at bounding box center [1133, 217] width 331 height 51
click at [1102, 228] on button "button" at bounding box center [1109, 217] width 37 height 27
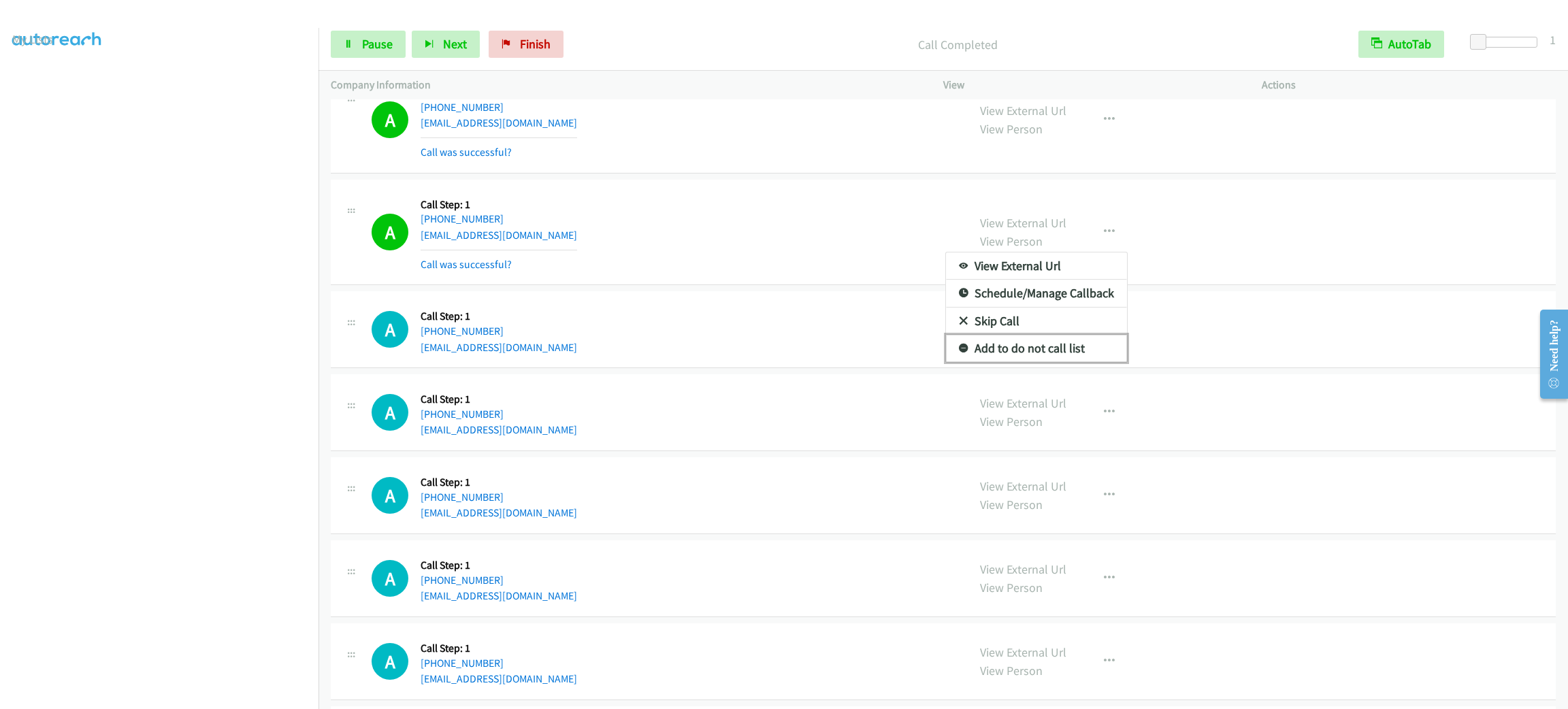
click at [1054, 340] on link "Add to do not call list" at bounding box center [1036, 348] width 181 height 27
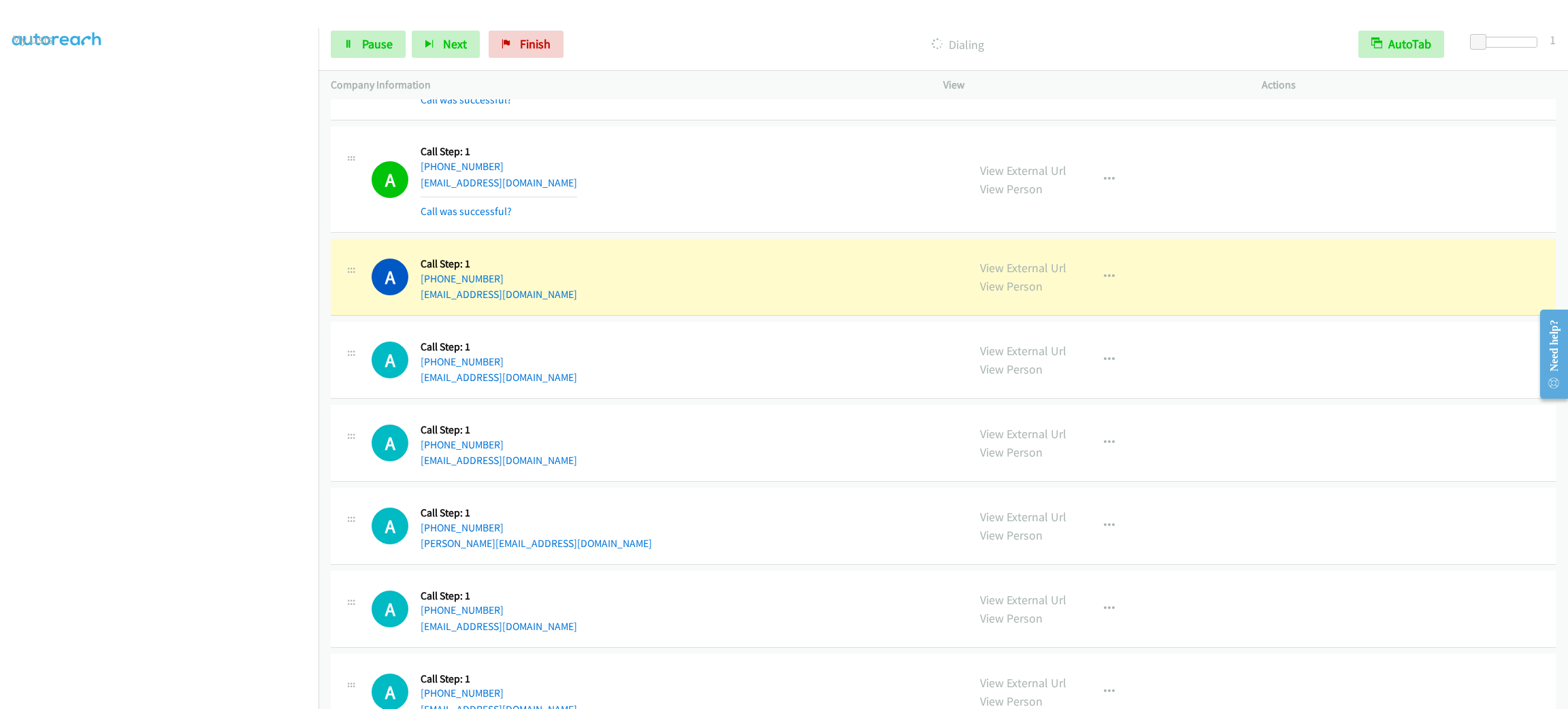
scroll to position [2653, 0]
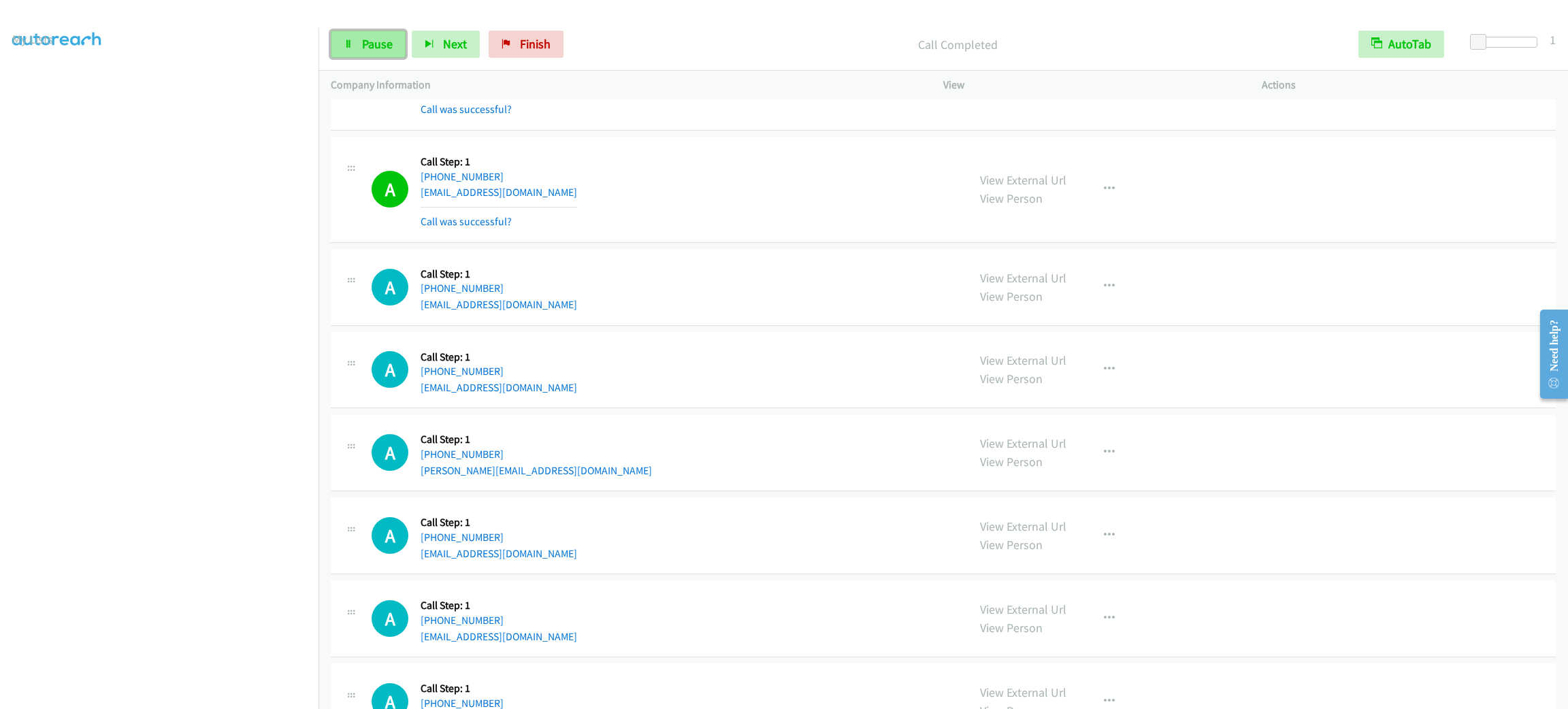
click at [367, 36] on span "Pause" at bounding box center [378, 43] width 31 height 15
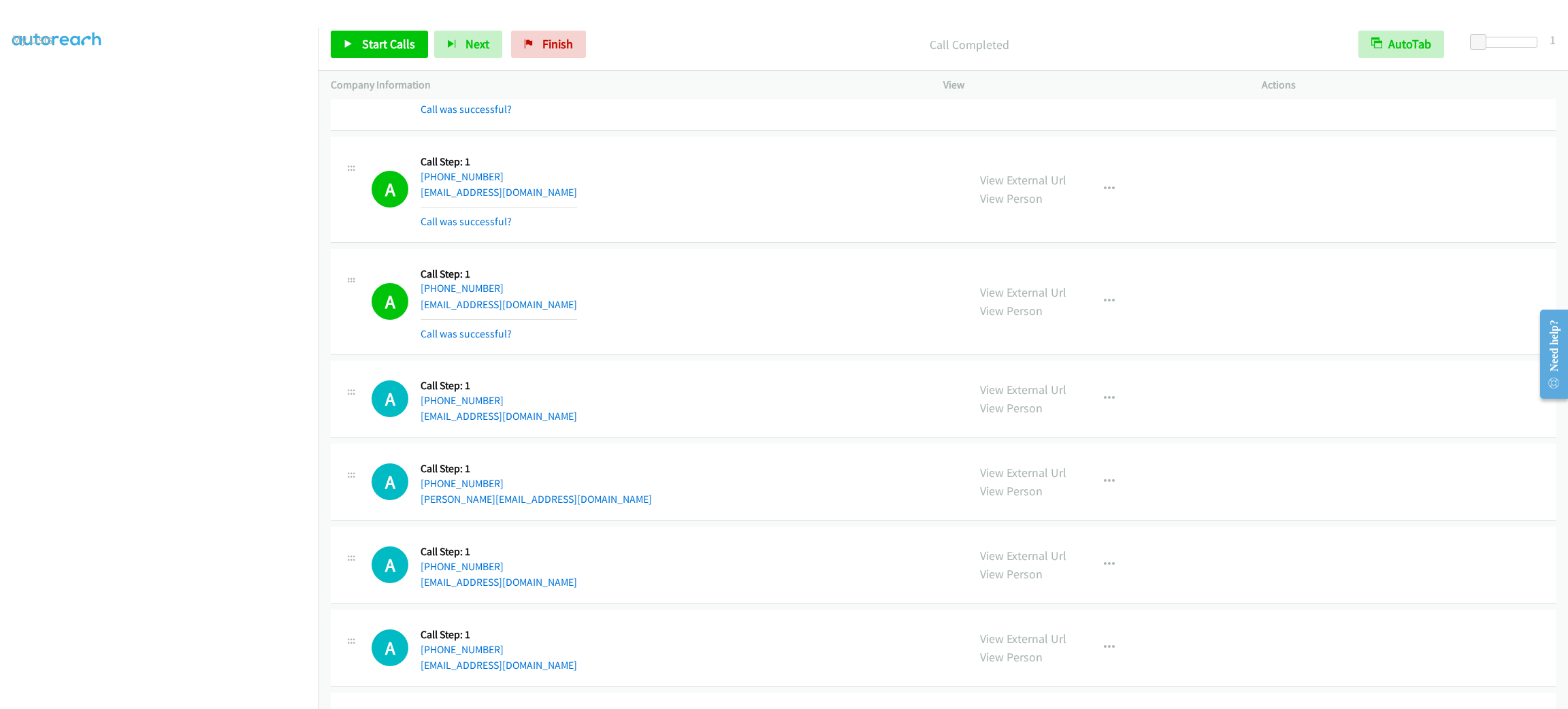
click at [1408, 494] on div "A Callback Scheduled Call Step: 1 [GEOGRAPHIC_DATA]/[GEOGRAPHIC_DATA] [PHONE_NU…" at bounding box center [943, 482] width 1226 height 77
click at [1271, 146] on div "A Callback Scheduled Call Step: 1 America/New_York [PHONE_NUMBER] [EMAIL_ADDRES…" at bounding box center [943, 190] width 1226 height 106
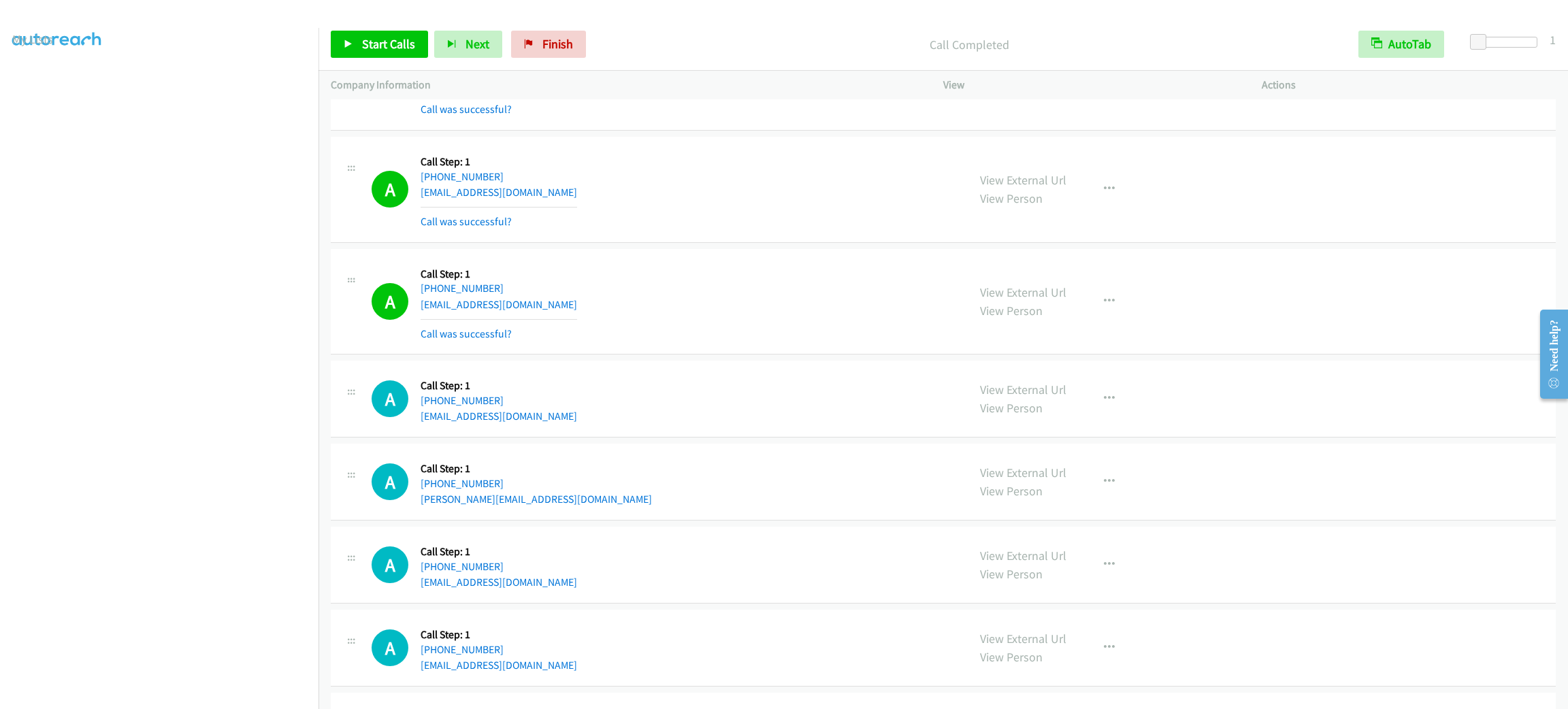
click at [1271, 146] on div "A Callback Scheduled Call Step: 1 America/New_York [PHONE_NUMBER] [EMAIL_ADDRES…" at bounding box center [943, 190] width 1226 height 106
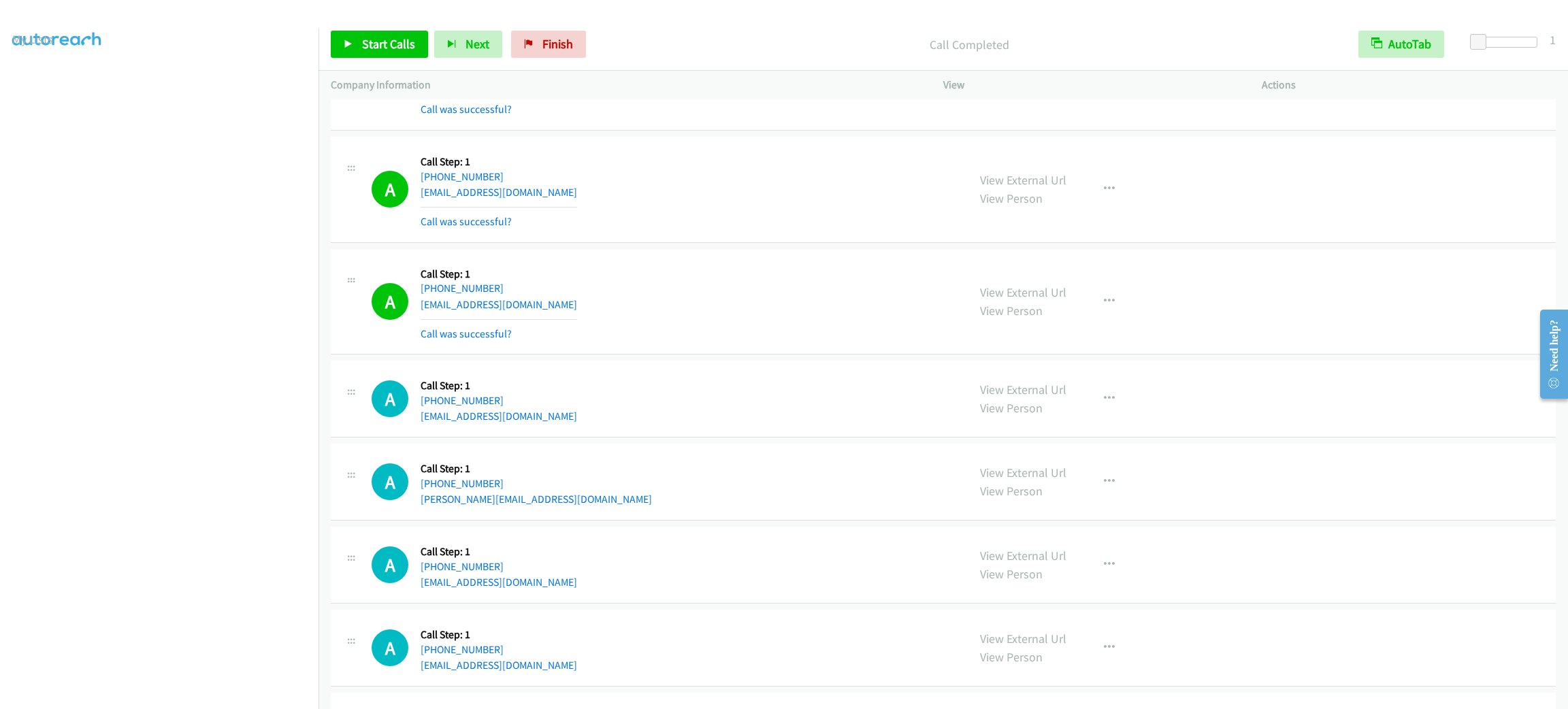
click at [1271, 146] on div "A Callback Scheduled Call Step: 1 America/New_York [PHONE_NUMBER] [EMAIL_ADDRES…" at bounding box center [943, 190] width 1226 height 106
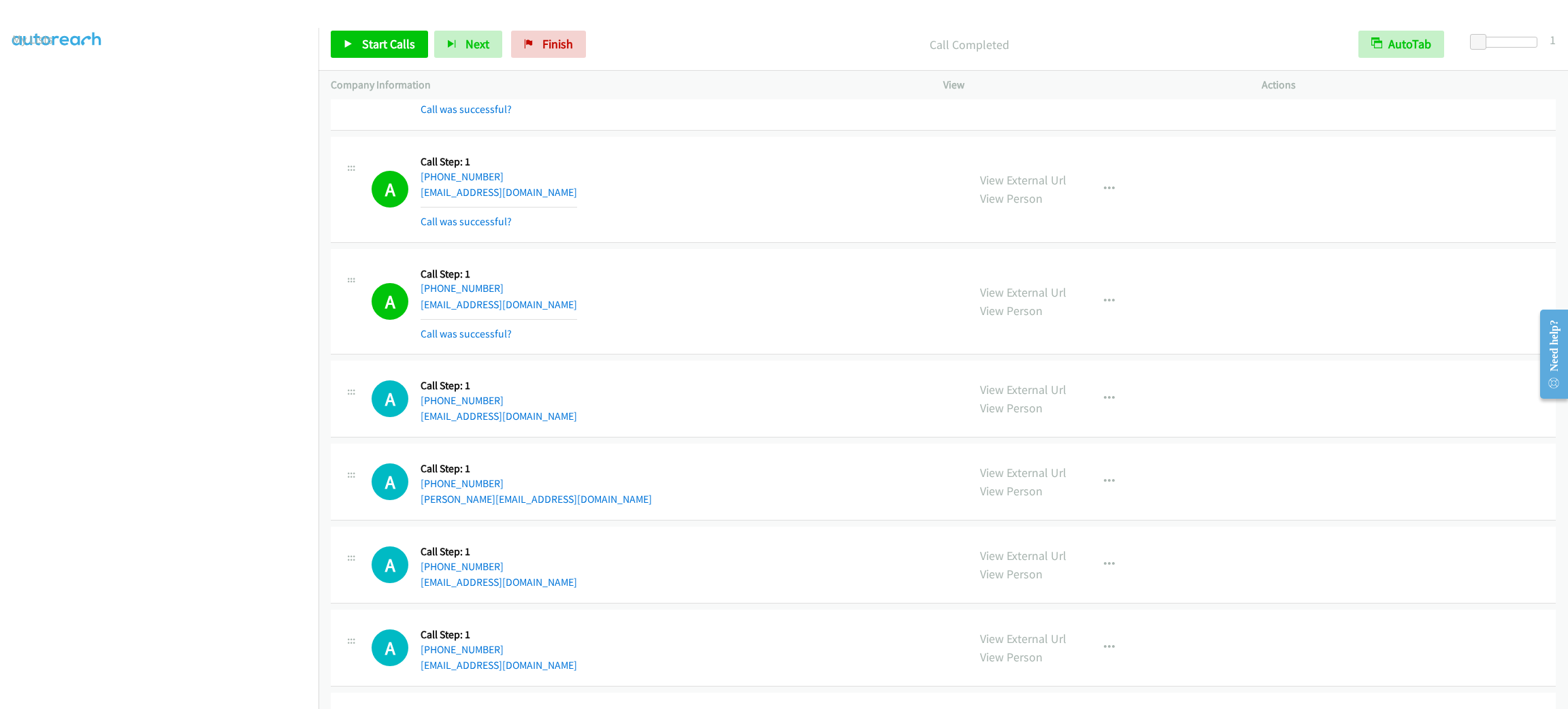
click at [1271, 146] on div "A Callback Scheduled Call Step: 1 America/New_York [PHONE_NUMBER] [EMAIL_ADDRES…" at bounding box center [943, 190] width 1226 height 106
click at [1305, 227] on div "A Callback Scheduled Call Step: 1 America/New_York [PHONE_NUMBER] [EMAIL_ADDRES…" at bounding box center [943, 190] width 1226 height 106
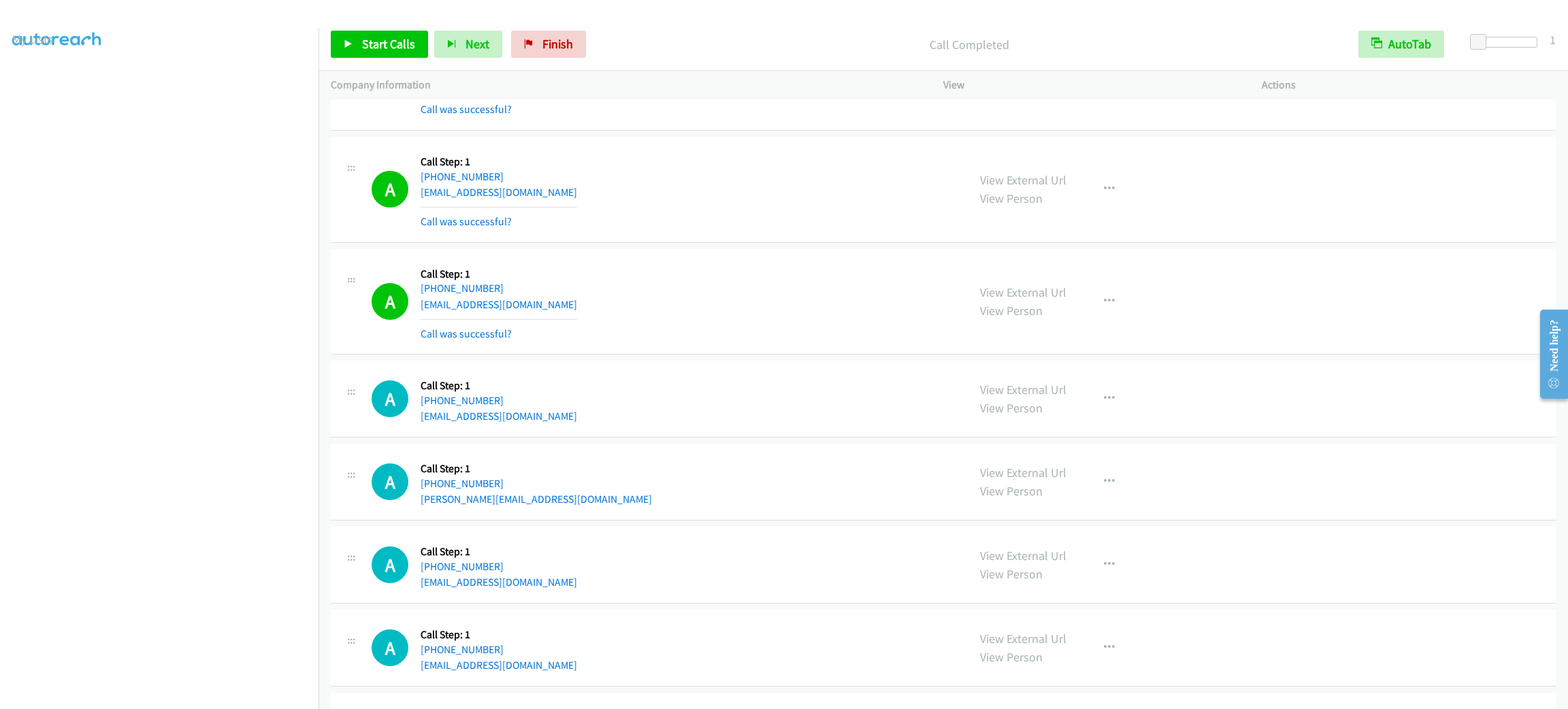
click at [1305, 227] on div "A Callback Scheduled Call Step: 1 America/New_York [PHONE_NUMBER] [EMAIL_ADDRES…" at bounding box center [943, 190] width 1226 height 106
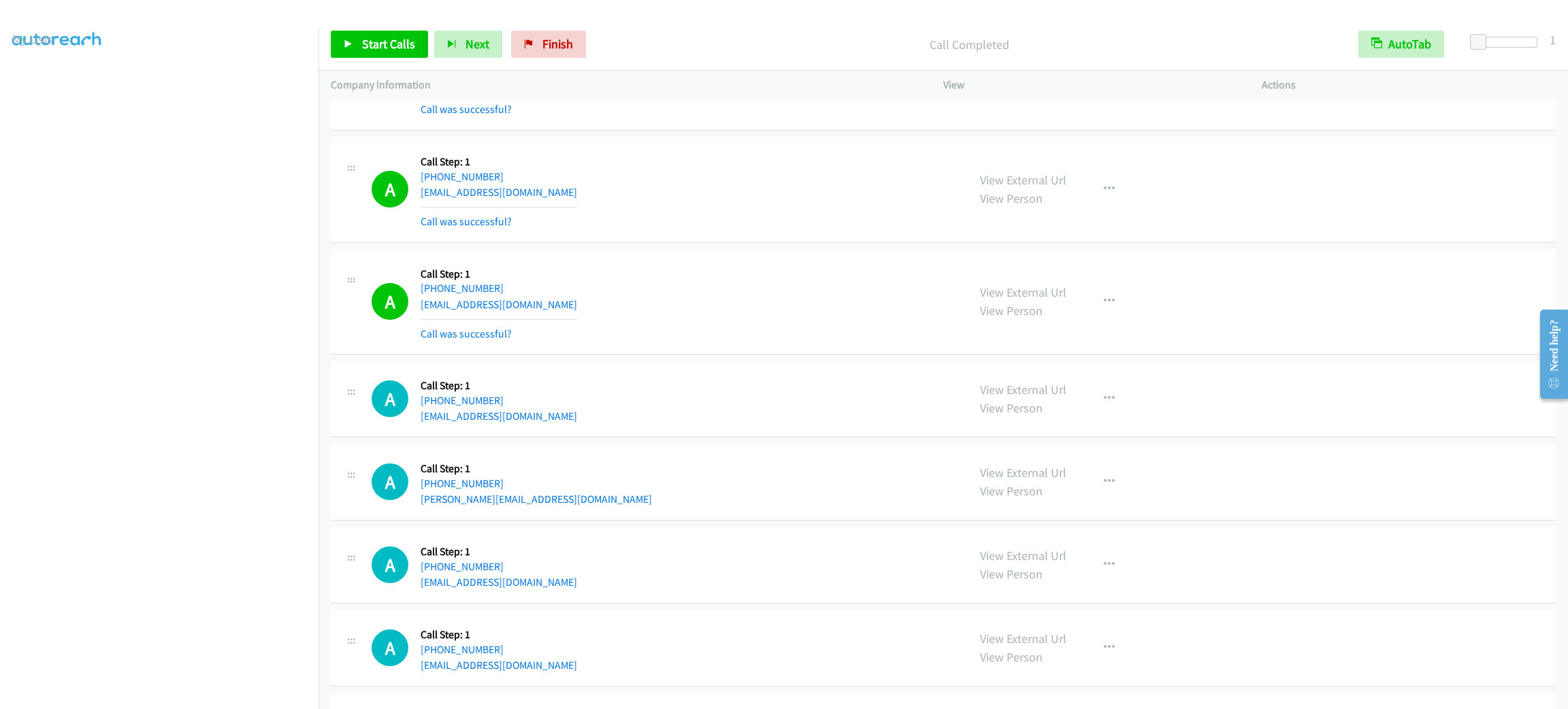
click at [1305, 227] on div "A Callback Scheduled Call Step: 1 America/New_York [PHONE_NUMBER] [EMAIL_ADDRES…" at bounding box center [943, 190] width 1226 height 106
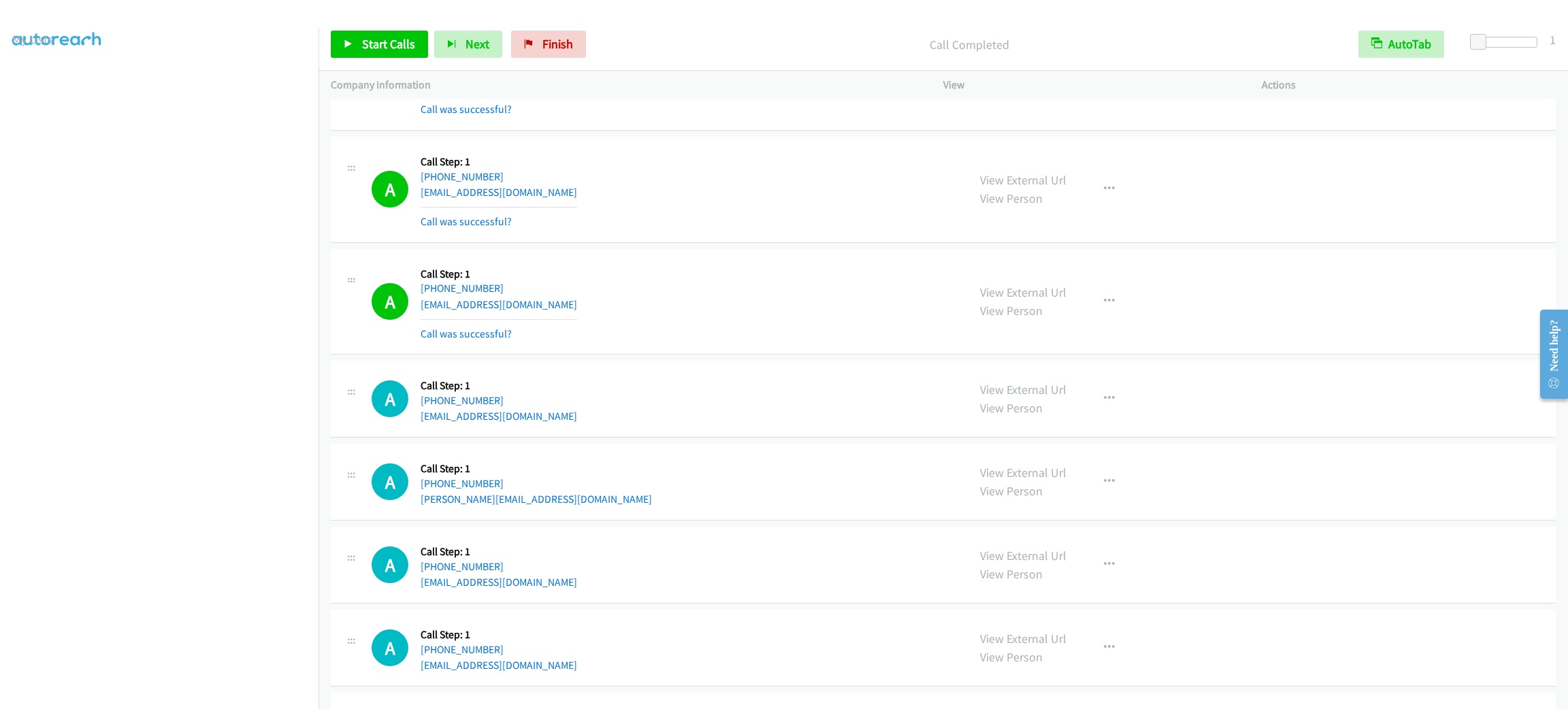
click at [1305, 227] on div "A Callback Scheduled Call Step: 1 America/New_York [PHONE_NUMBER] [EMAIL_ADDRES…" at bounding box center [943, 190] width 1226 height 106
click at [1275, 230] on div "View External Url View Person View External Url Email Schedule/Manage Callback …" at bounding box center [1133, 189] width 331 height 81
